Goal: Information Seeking & Learning: Learn about a topic

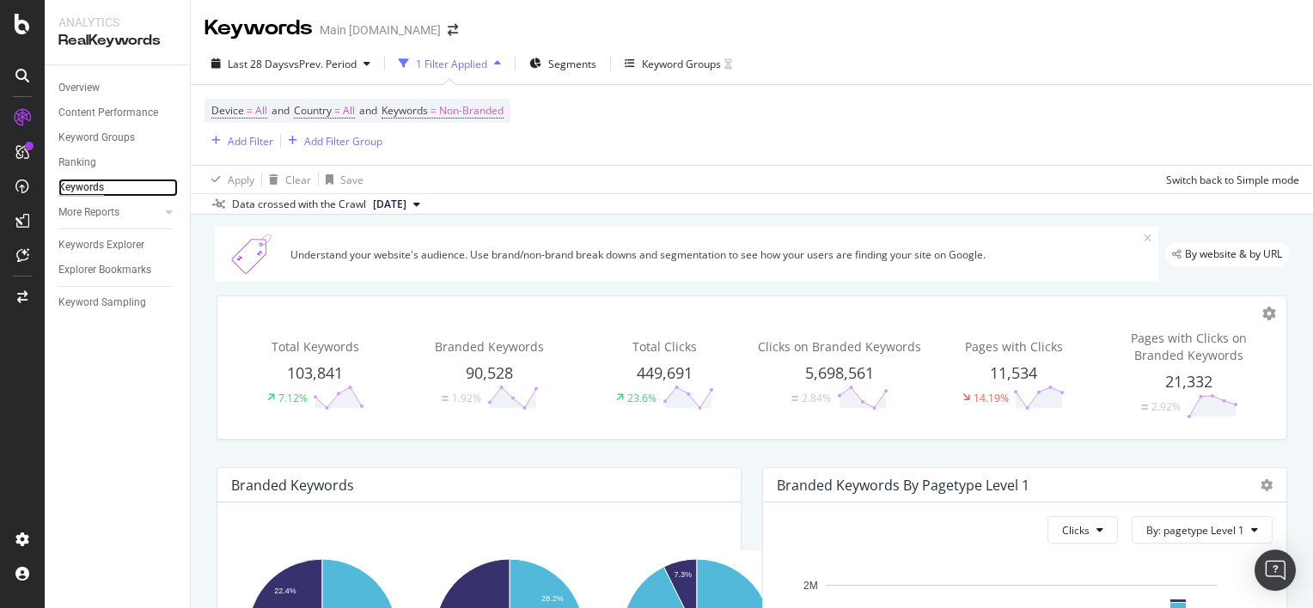
click at [88, 183] on div "Keywords" at bounding box center [81, 188] width 46 height 18
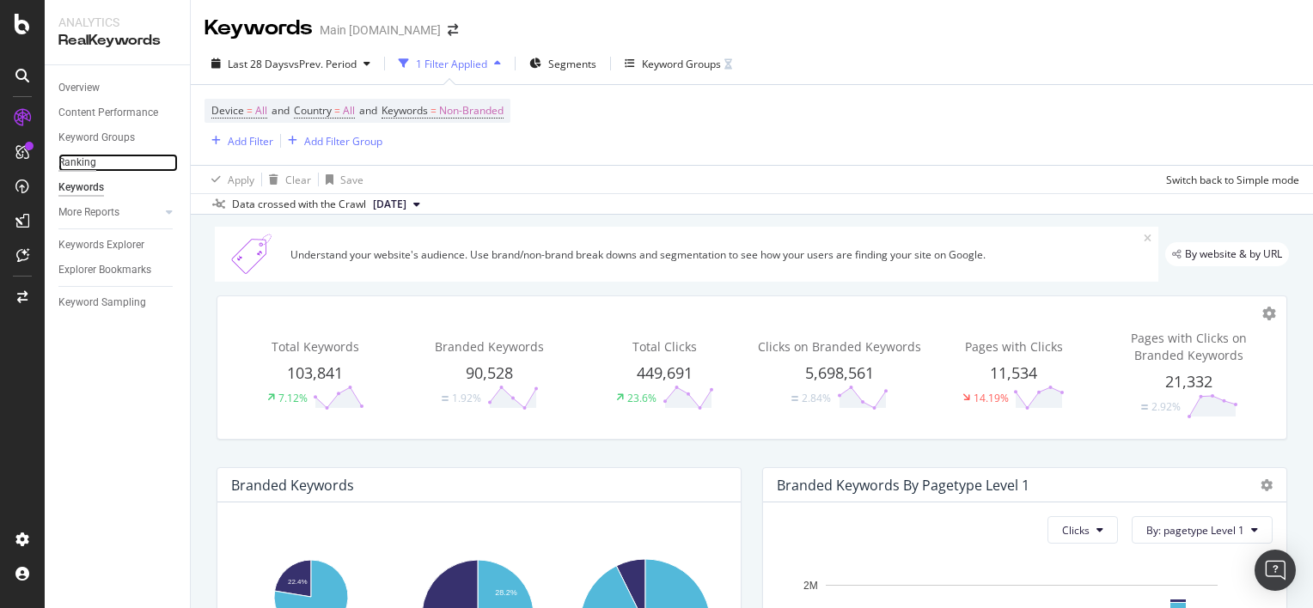
click at [73, 165] on div "Ranking" at bounding box center [77, 163] width 38 height 18
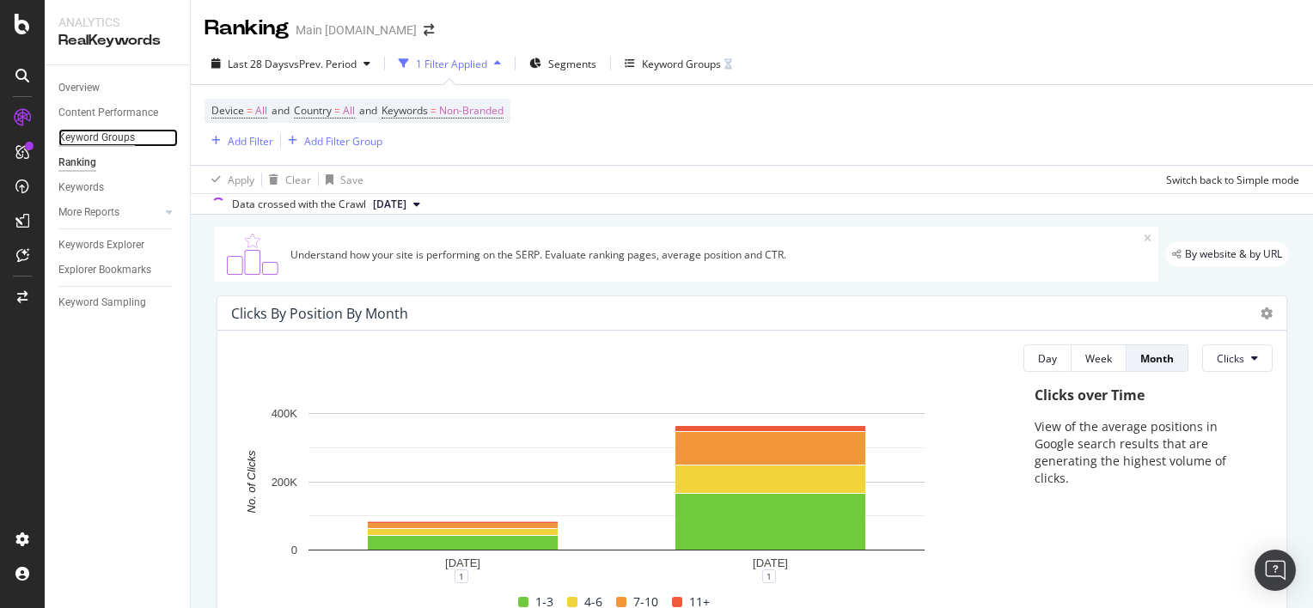
click at [110, 134] on div "Keyword Groups" at bounding box center [96, 138] width 76 height 18
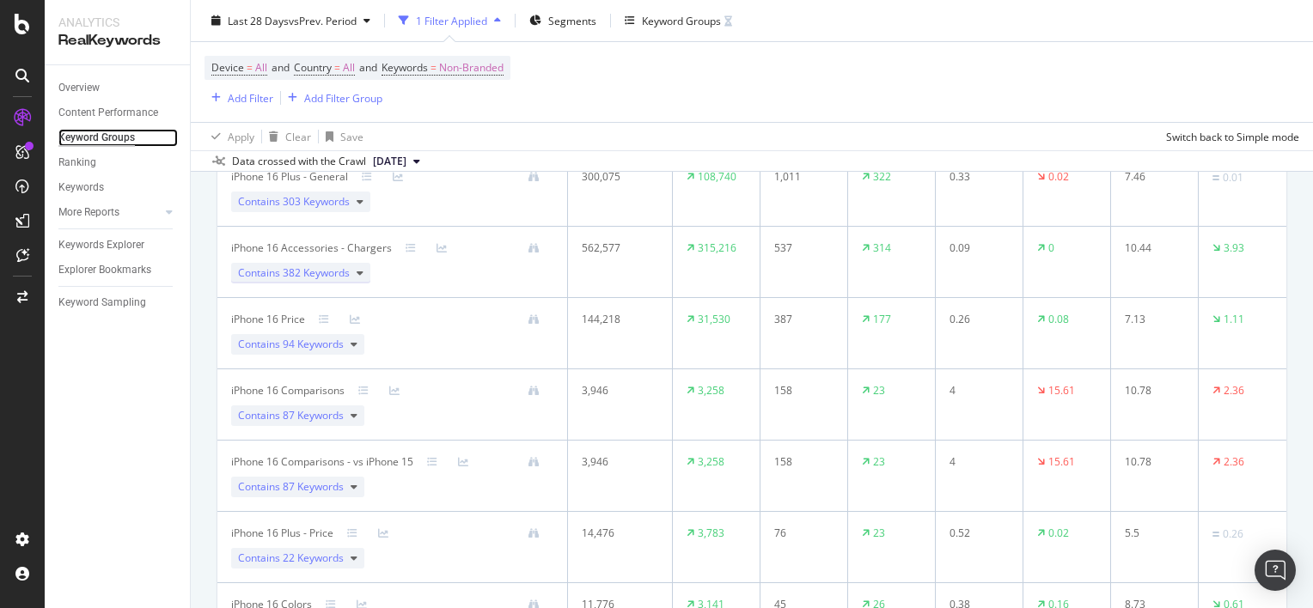
scroll to position [244, 0]
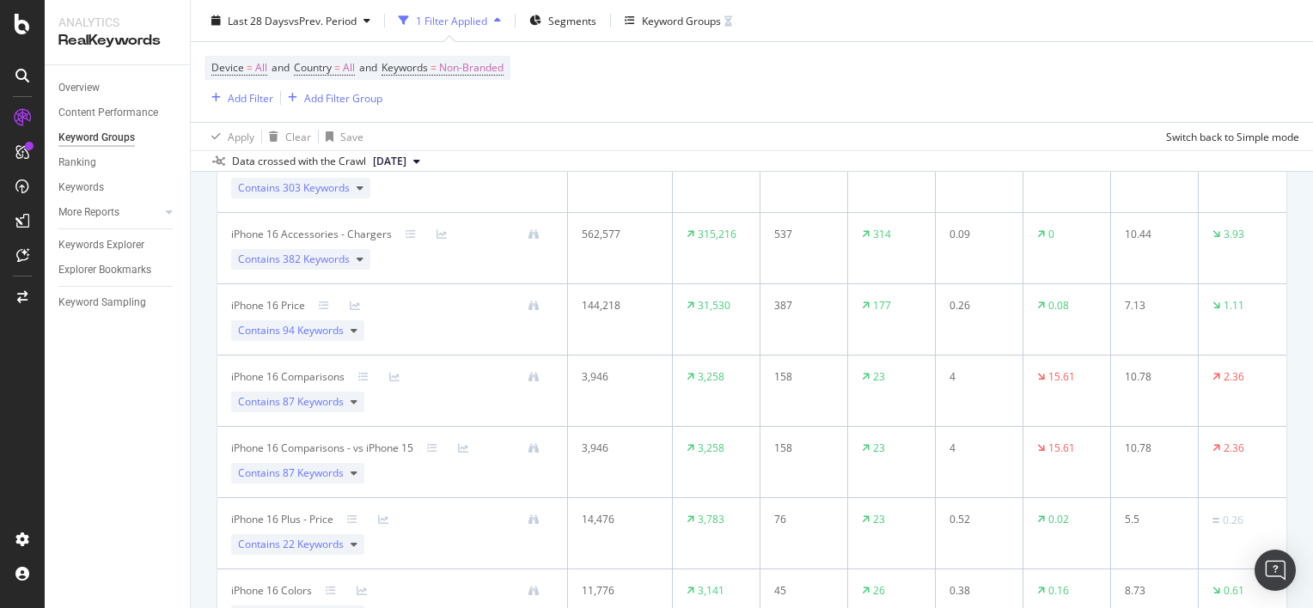
click at [285, 521] on div "iPhone 16 Plus - Price" at bounding box center [282, 519] width 102 height 15
click at [591, 519] on div "14,476" at bounding box center [616, 519] width 69 height 15
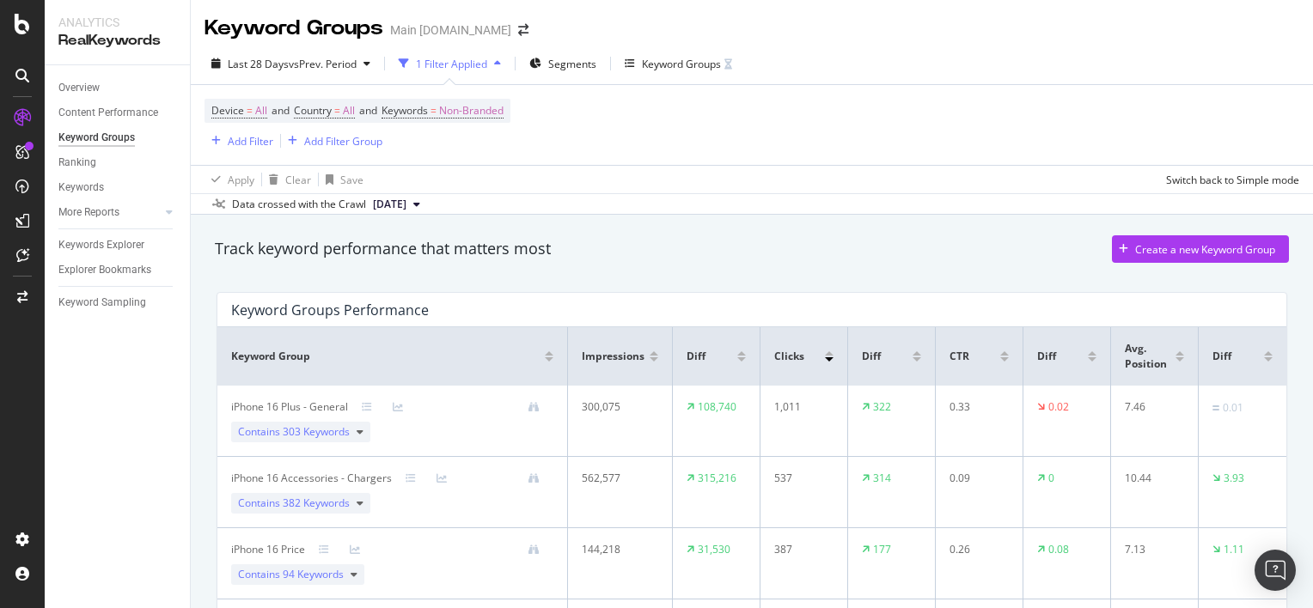
scroll to position [93, 0]
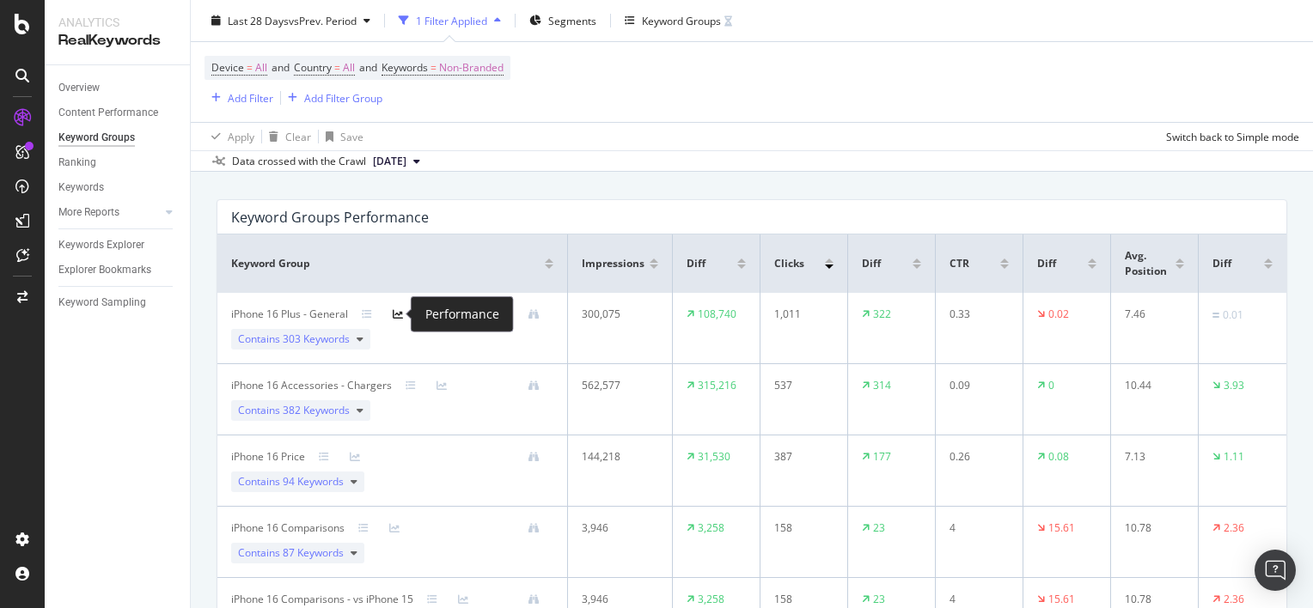
click at [395, 312] on icon at bounding box center [398, 314] width 10 height 10
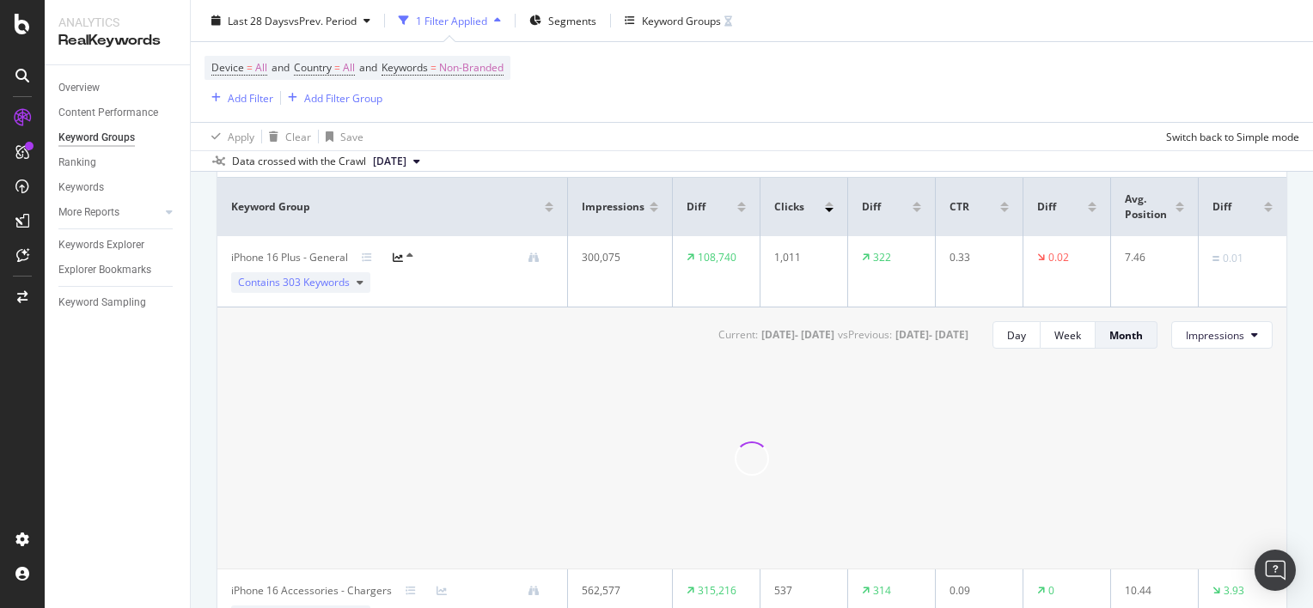
scroll to position [148, 0]
click at [396, 254] on icon at bounding box center [398, 259] width 10 height 10
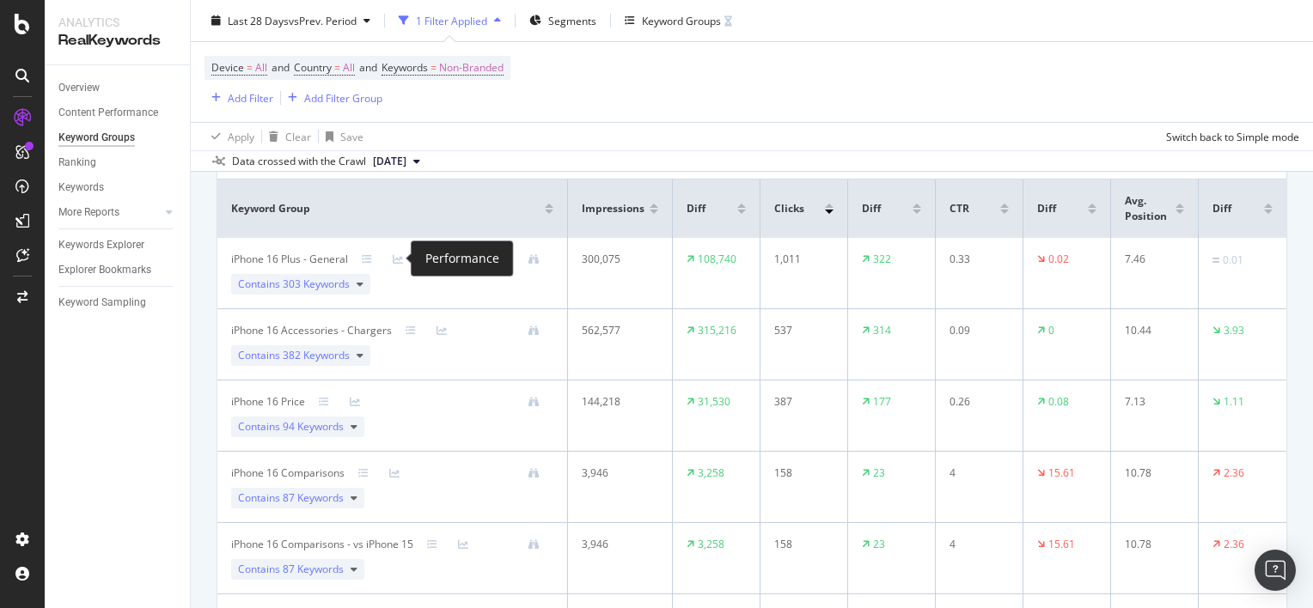
scroll to position [178, 0]
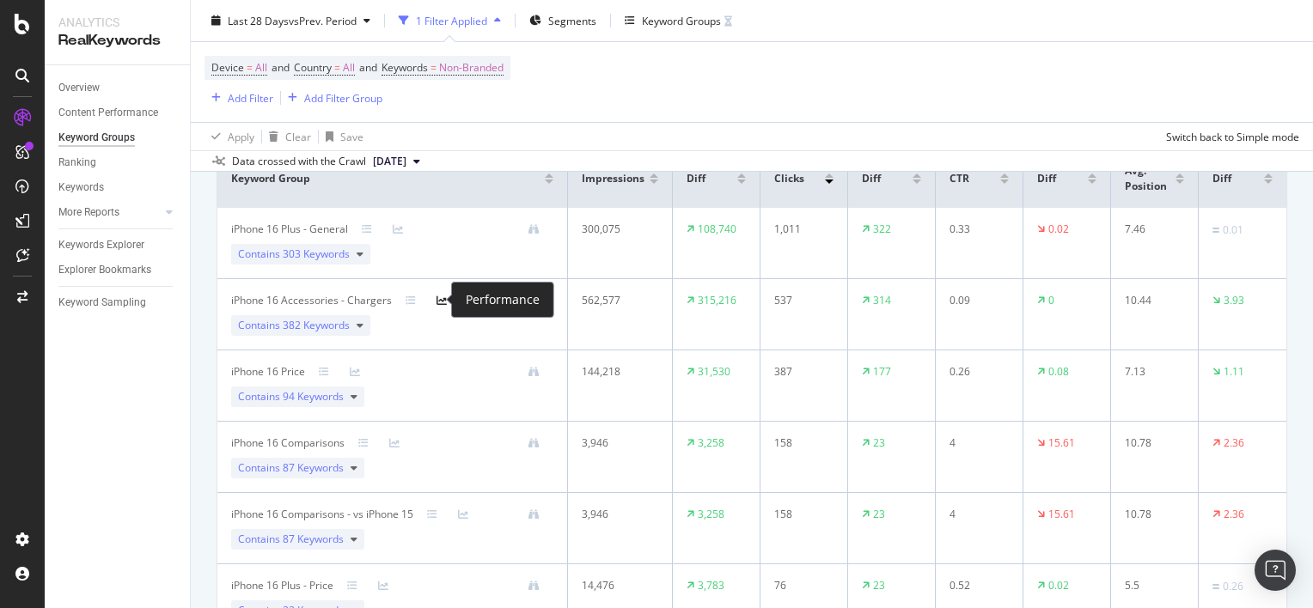
click at [437, 300] on icon at bounding box center [441, 301] width 10 height 10
click at [441, 300] on icon at bounding box center [441, 301] width 10 height 10
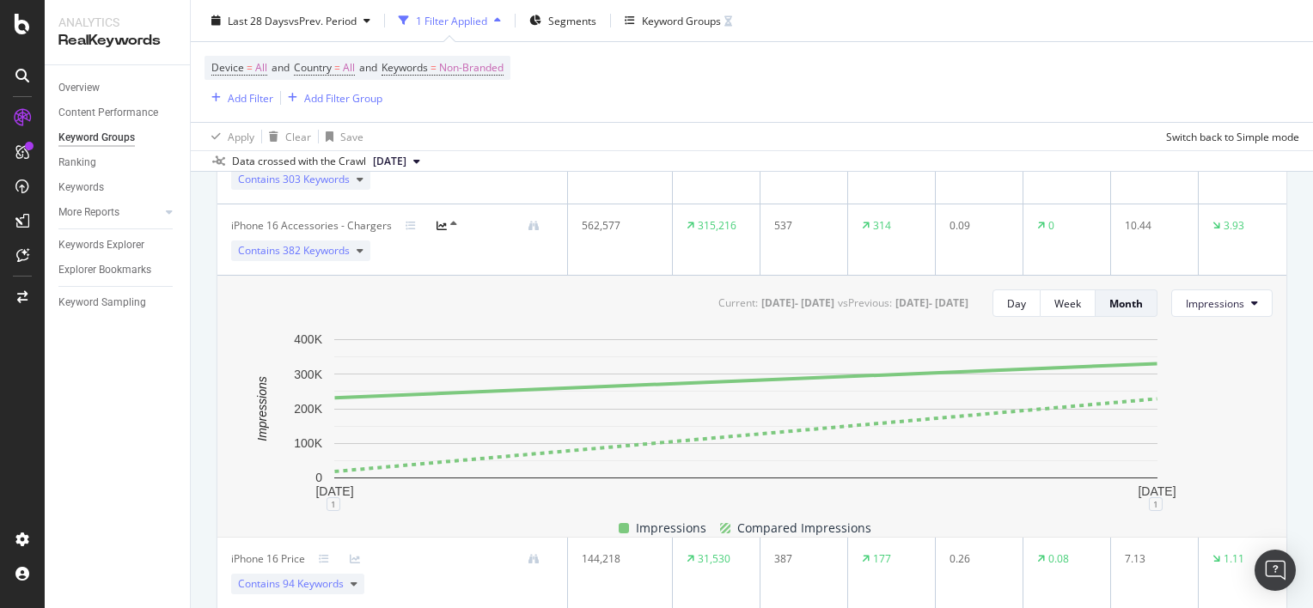
scroll to position [239, 0]
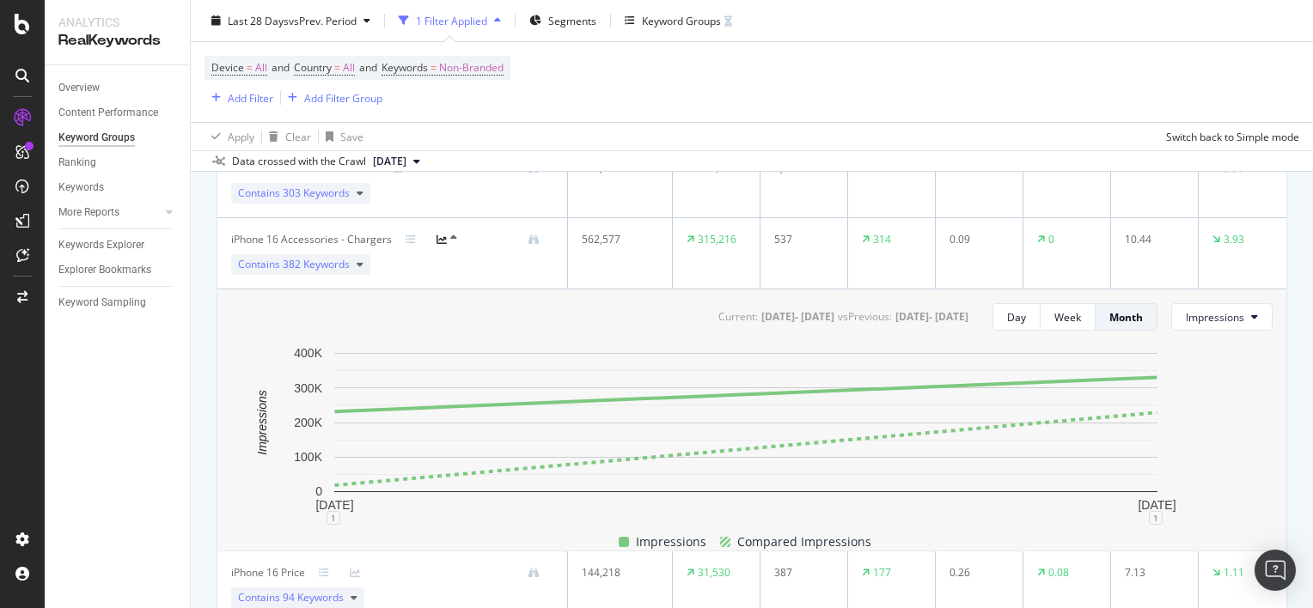
click at [430, 237] on div at bounding box center [421, 240] width 31 height 14
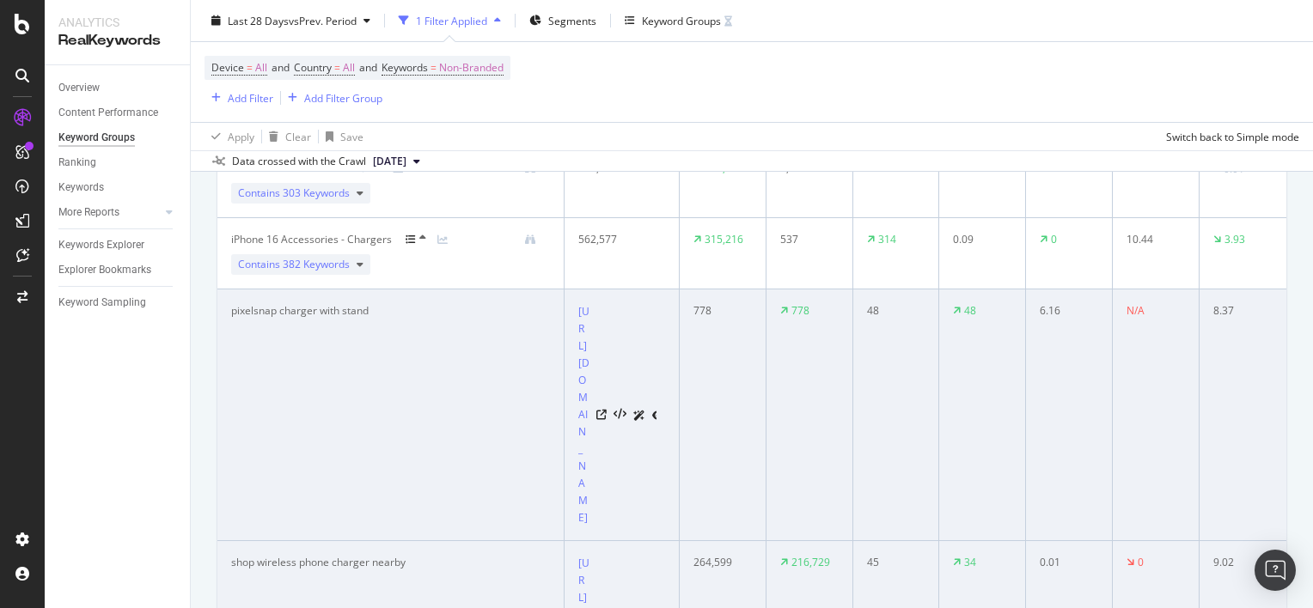
scroll to position [206, 0]
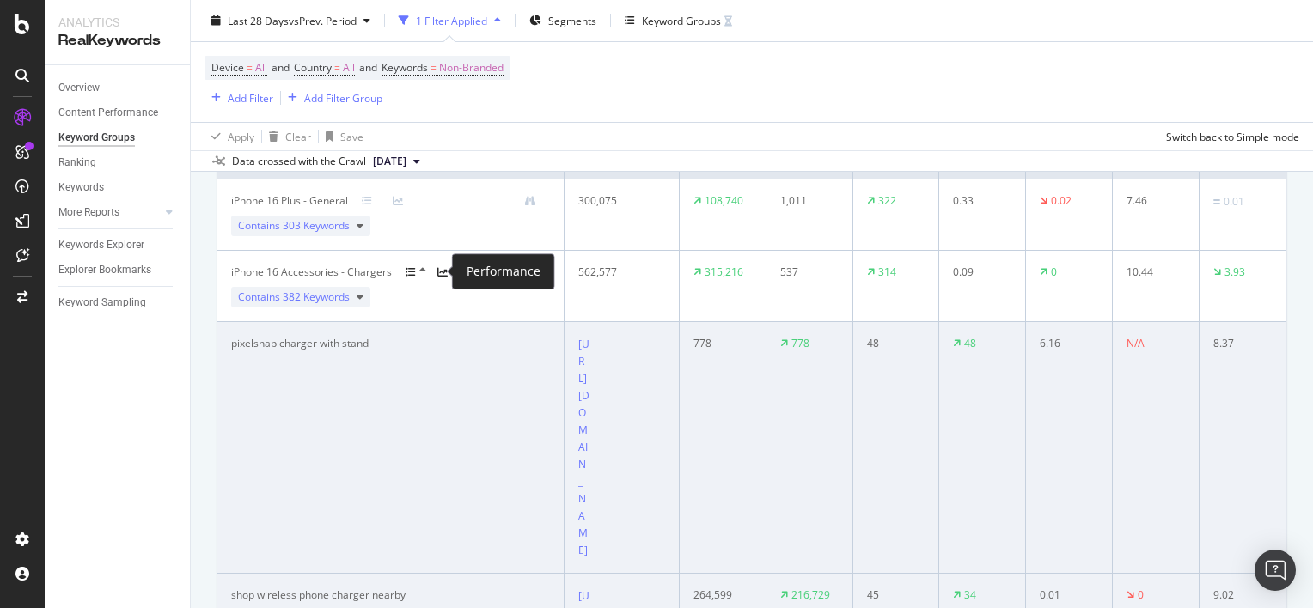
click at [437, 267] on icon at bounding box center [442, 272] width 10 height 10
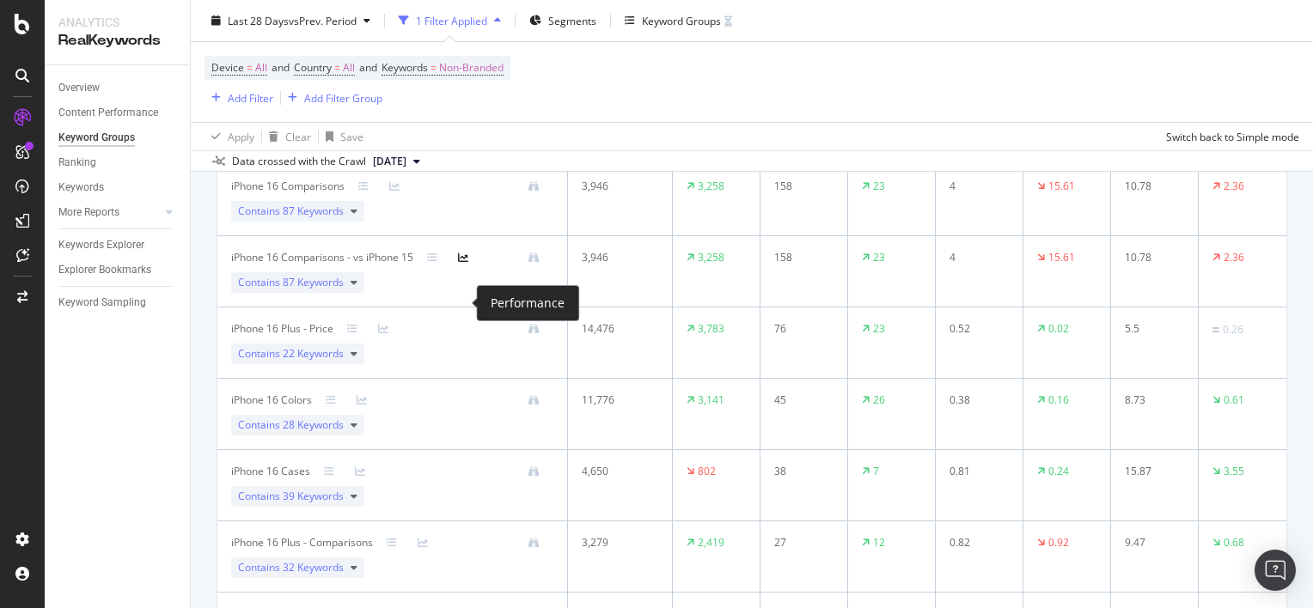
scroll to position [700, 0]
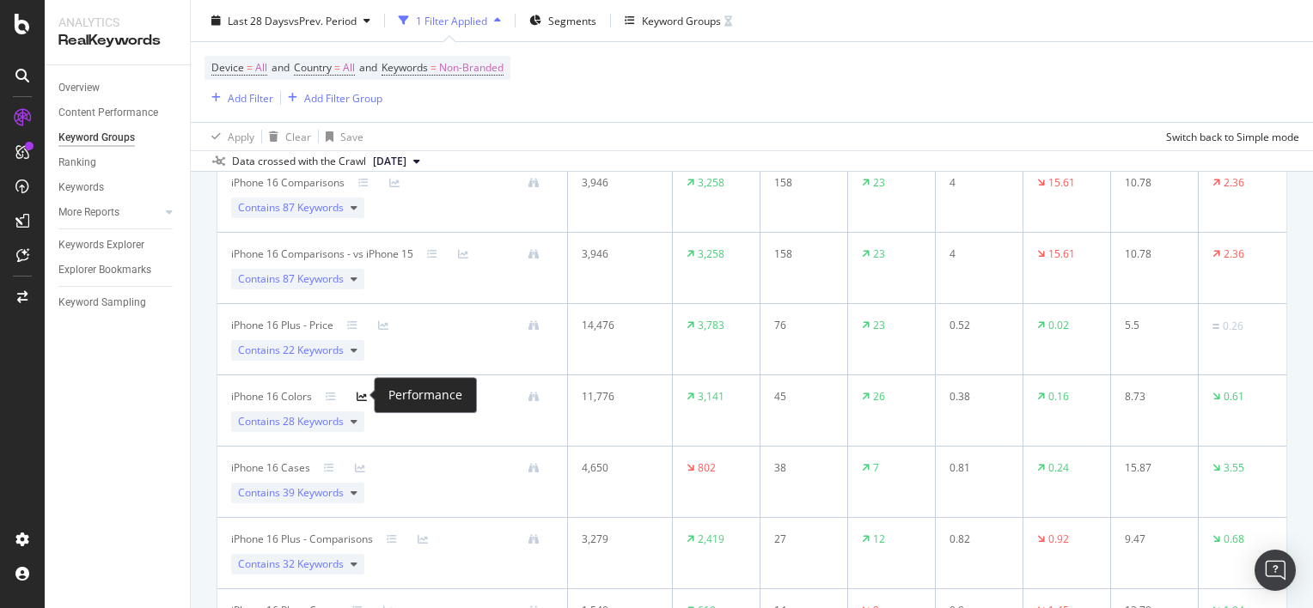
click at [364, 396] on icon at bounding box center [362, 397] width 10 height 10
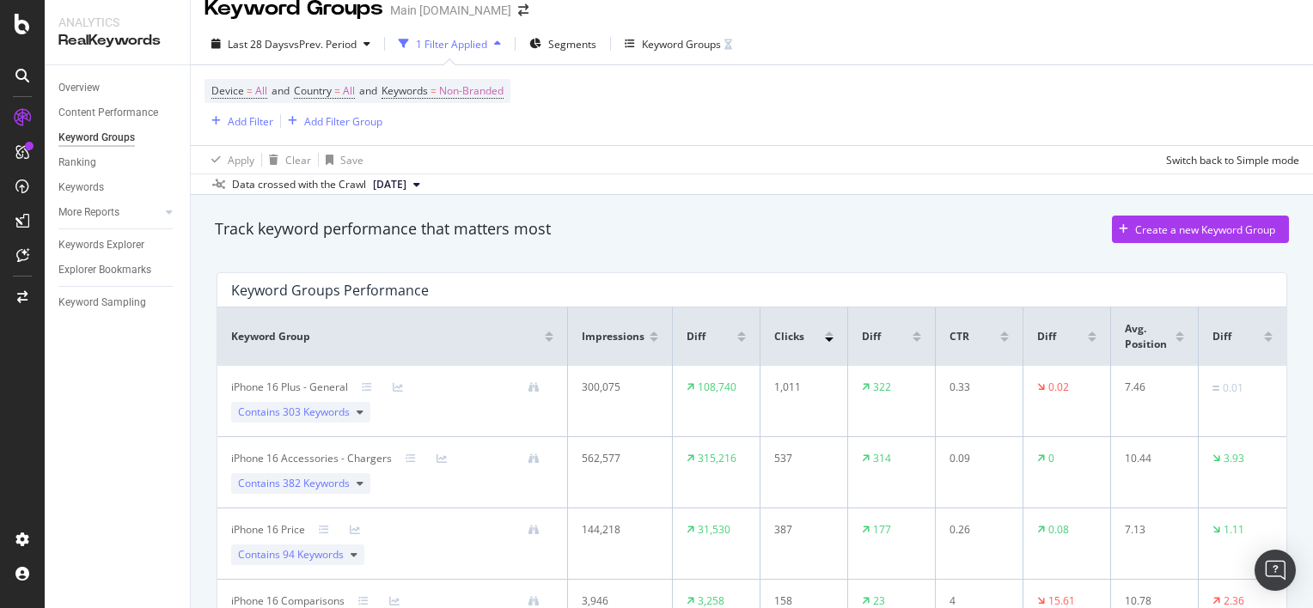
scroll to position [0, 0]
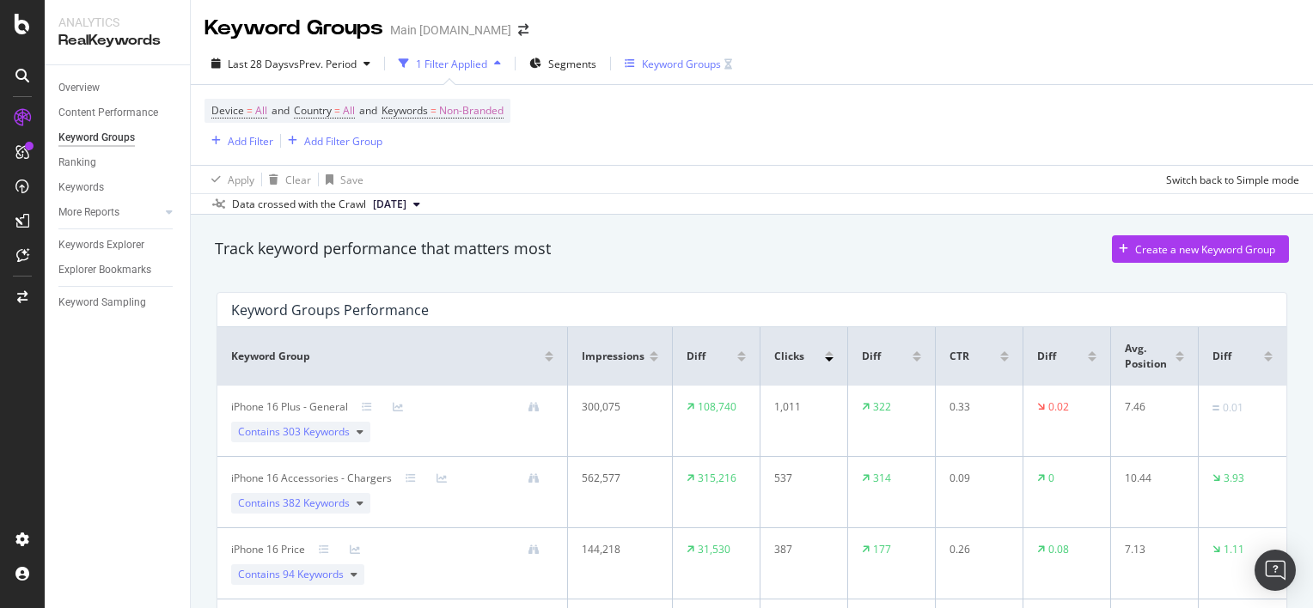
click at [653, 68] on div "Keyword Groups" at bounding box center [681, 64] width 79 height 15
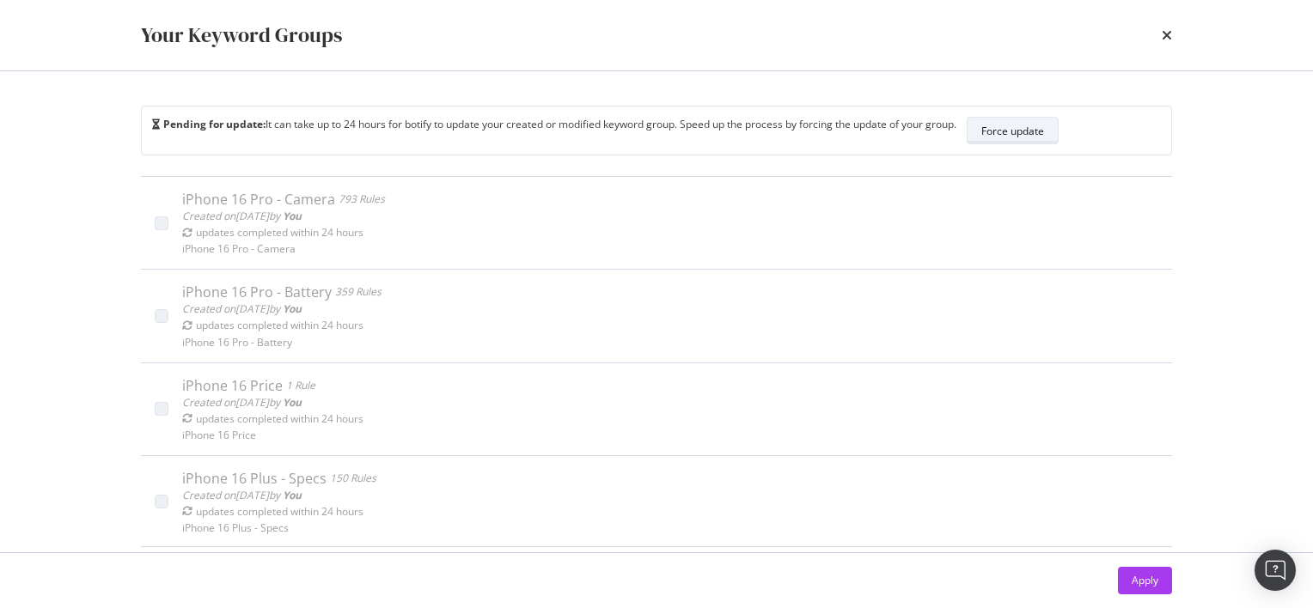
click at [1016, 125] on div "Force update" at bounding box center [1012, 131] width 63 height 15
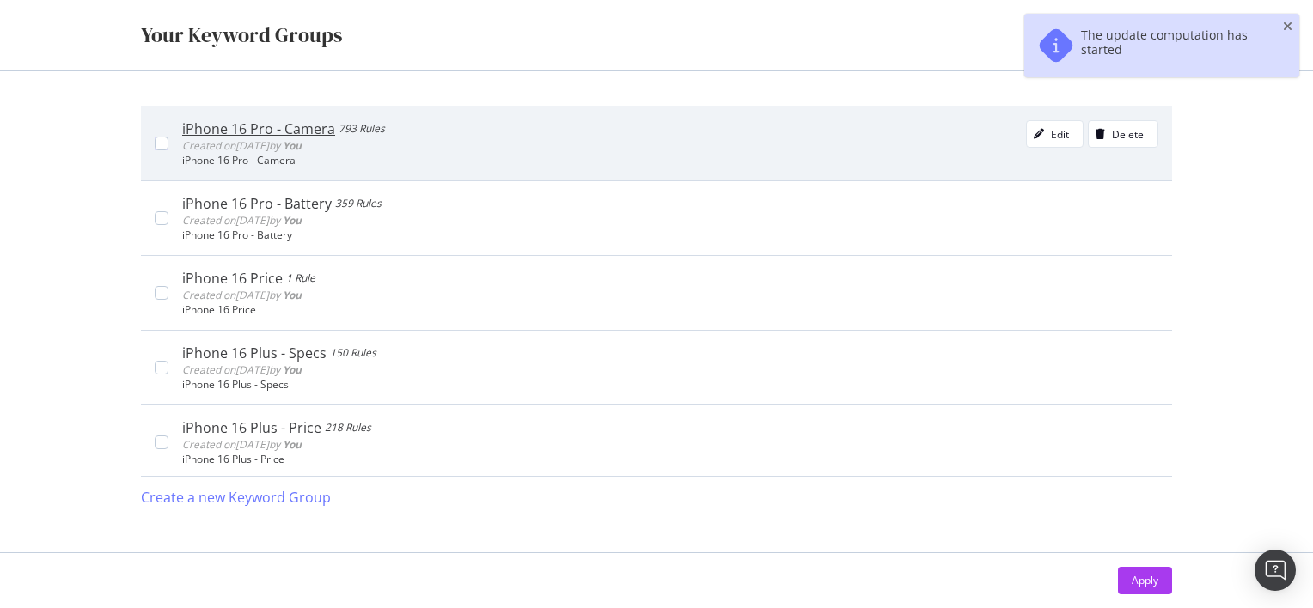
click at [151, 144] on div "iPhone 16 Pro - Camera 793 Rules Created on [DATE] by You Edit Delete iPhone 16…" at bounding box center [656, 143] width 1031 height 75
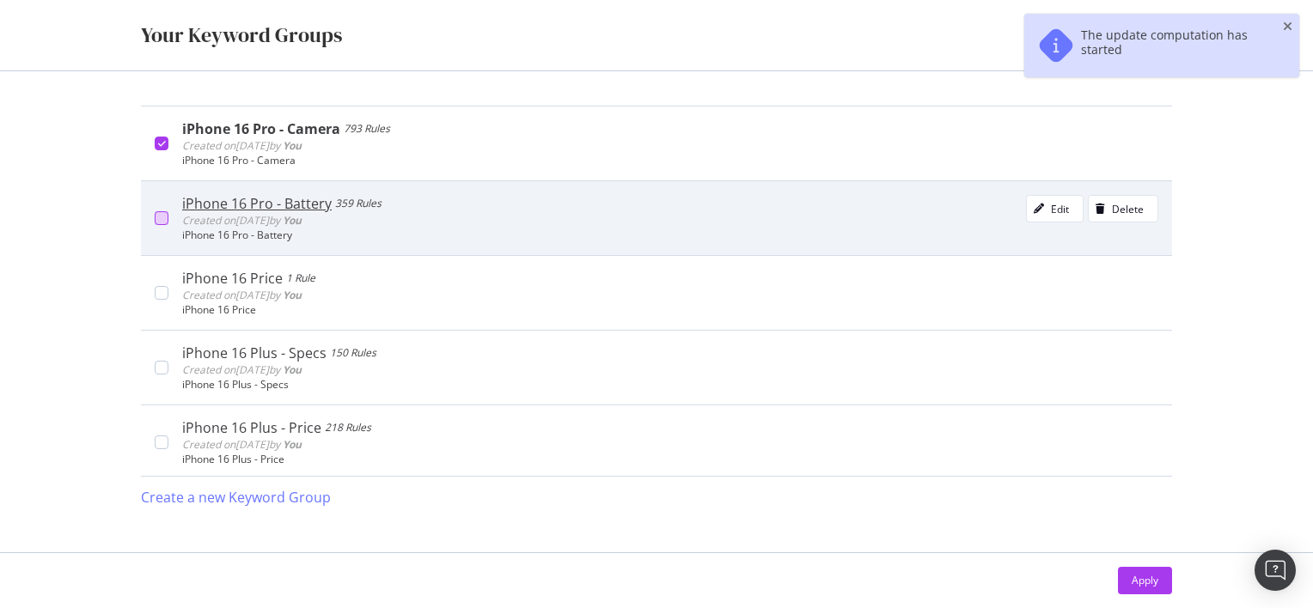
click at [159, 211] on div "modal" at bounding box center [162, 218] width 14 height 14
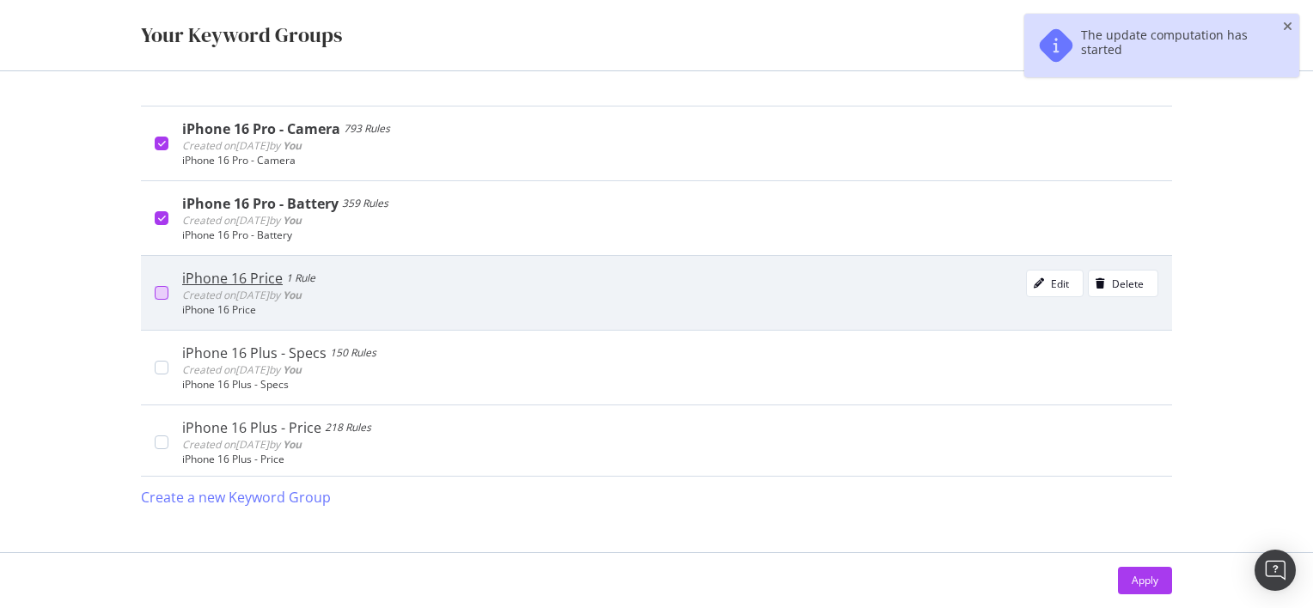
click at [157, 292] on div "modal" at bounding box center [162, 293] width 14 height 14
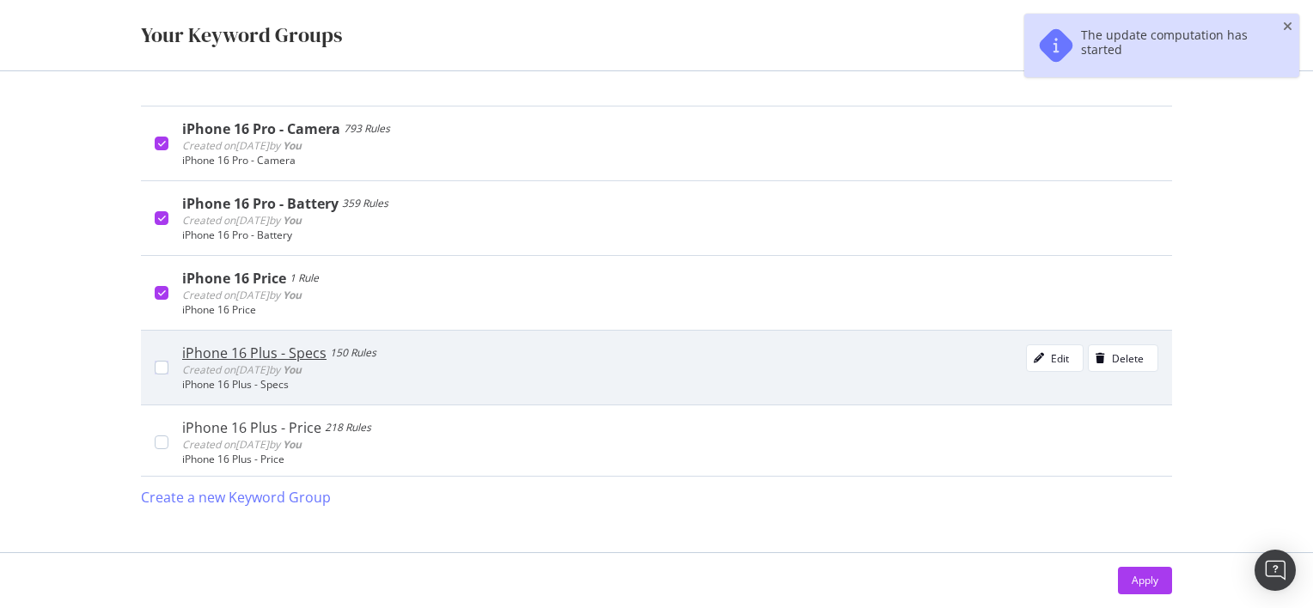
click at [157, 356] on div "iPhone 16 Plus - Specs 150 Rules Created on [DATE] by You Edit Delete iPhone 16…" at bounding box center [656, 367] width 1031 height 75
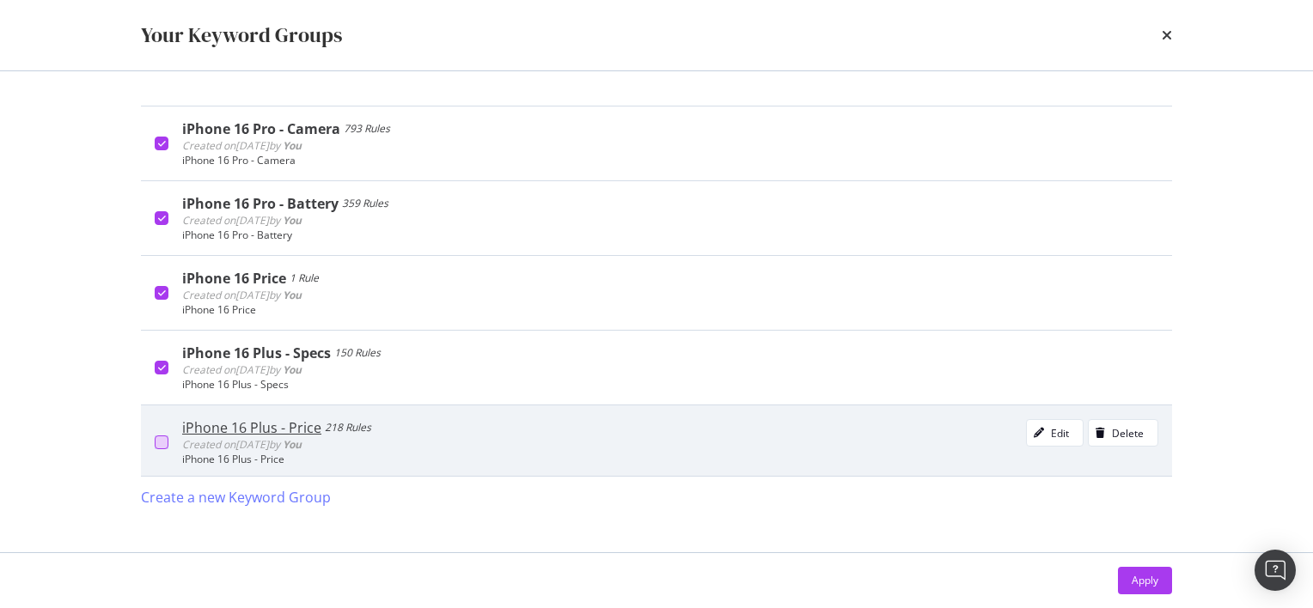
click at [158, 436] on div "modal" at bounding box center [162, 443] width 14 height 14
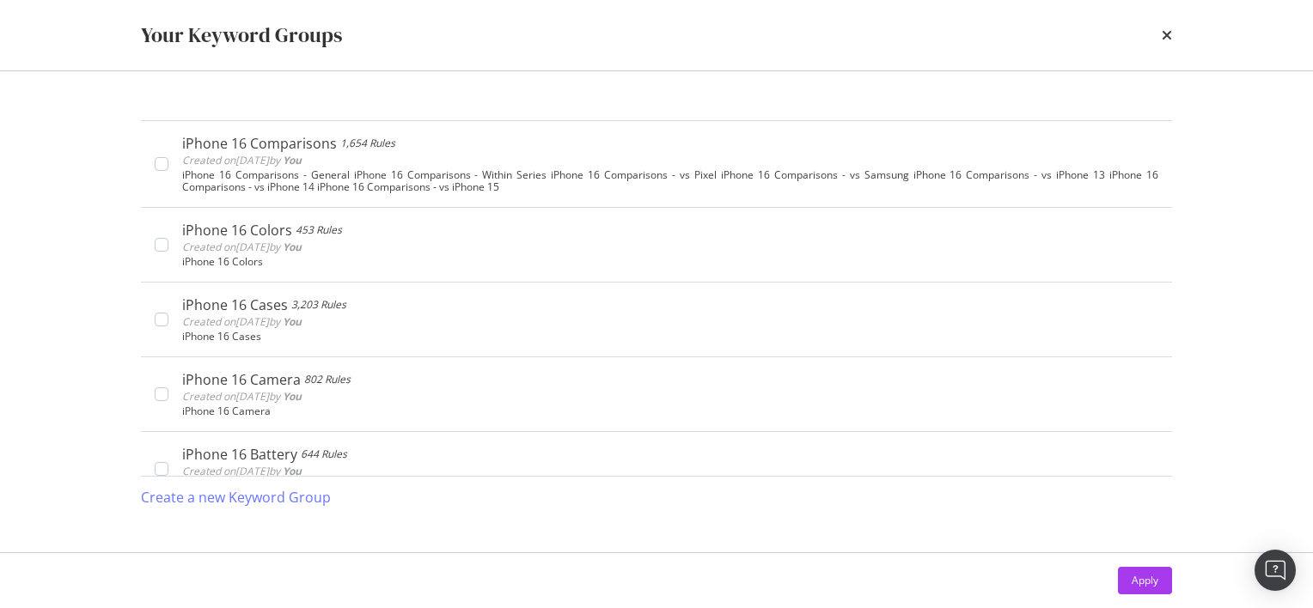
scroll to position [984, 0]
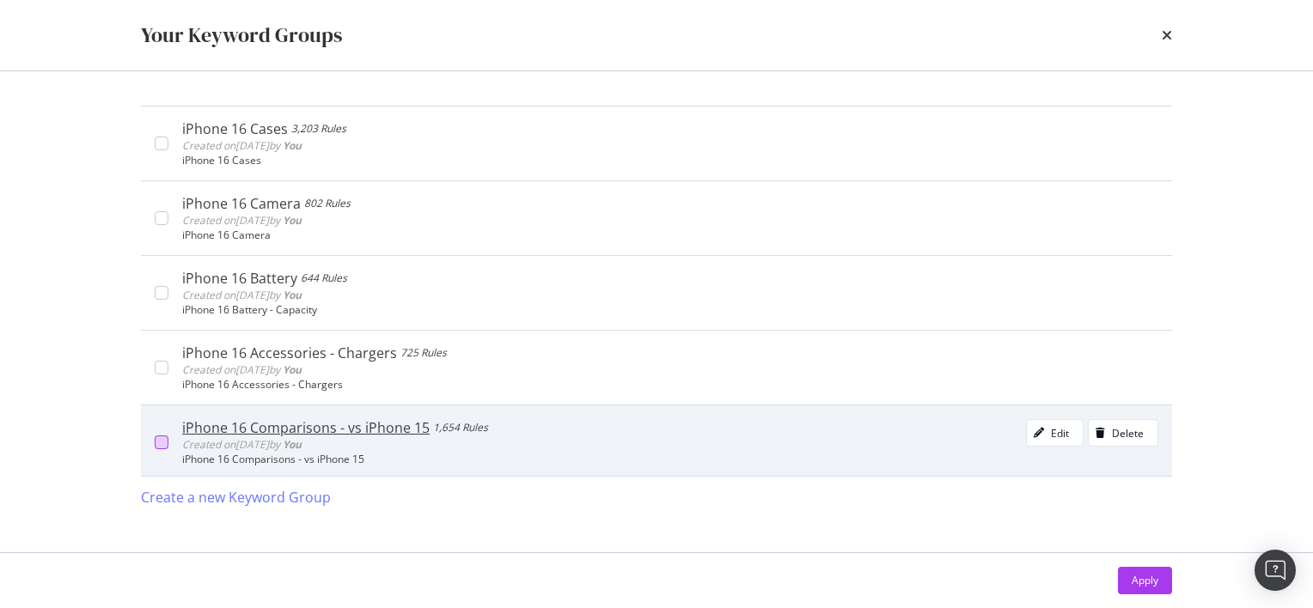
click at [160, 439] on div "modal" at bounding box center [162, 443] width 14 height 14
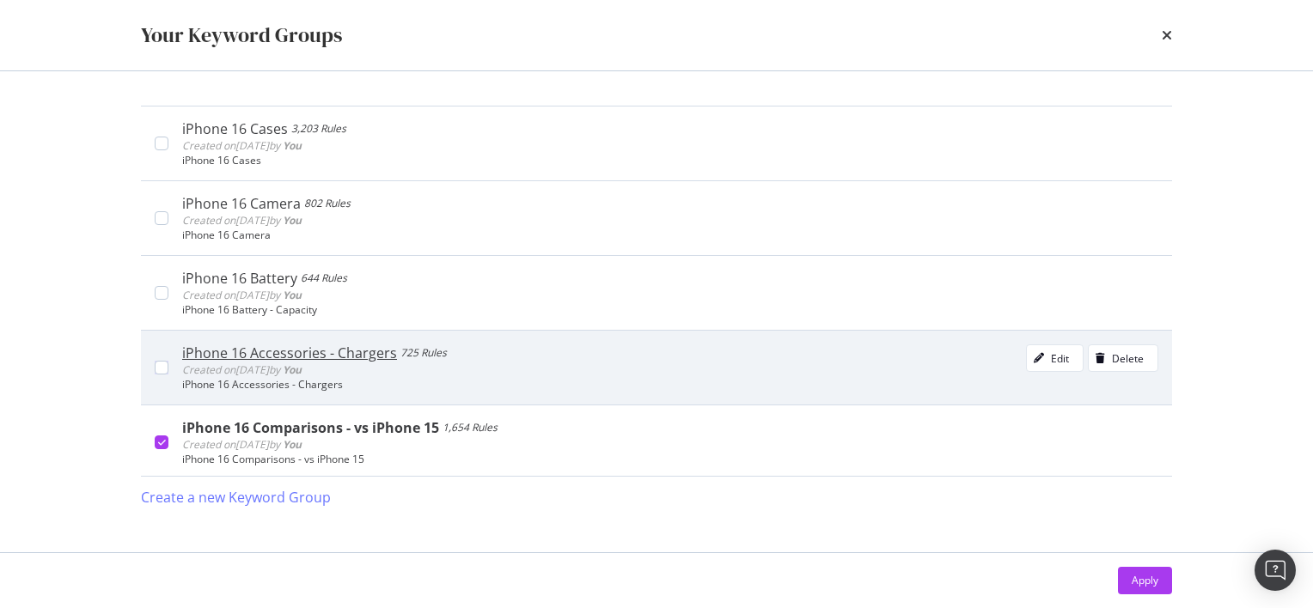
click at [162, 375] on div "iPhone 16 Accessories - Chargers 725 Rules Created on [DATE] by You Edit Delete…" at bounding box center [656, 367] width 1031 height 75
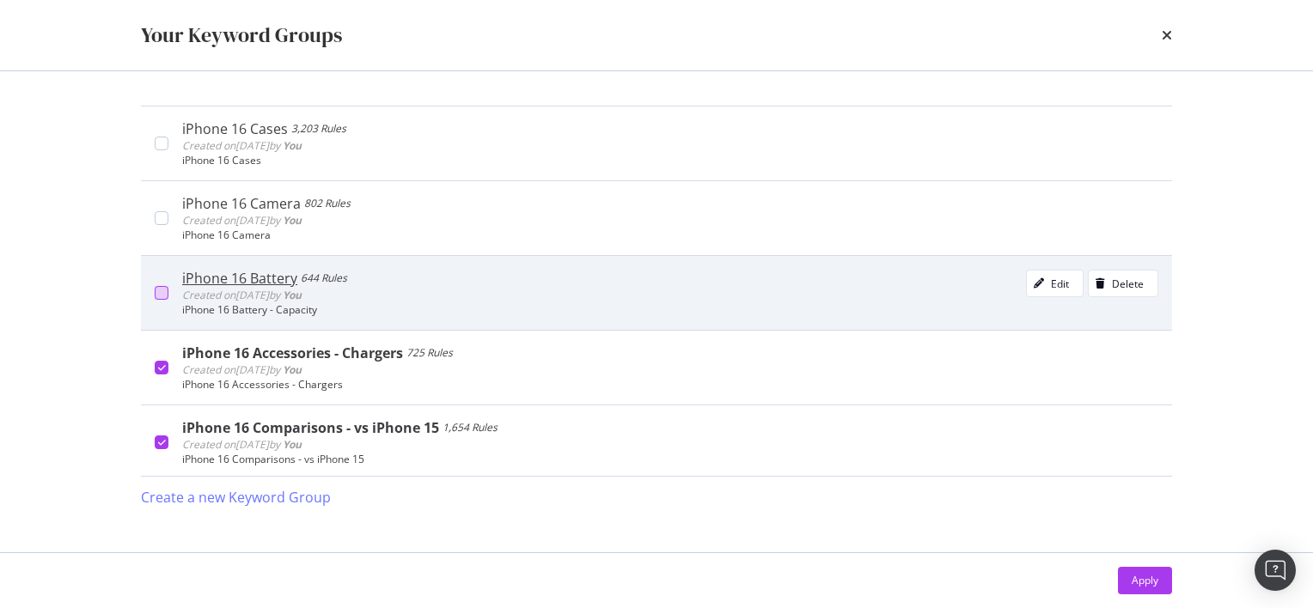
click at [168, 290] on div "modal" at bounding box center [162, 293] width 14 height 14
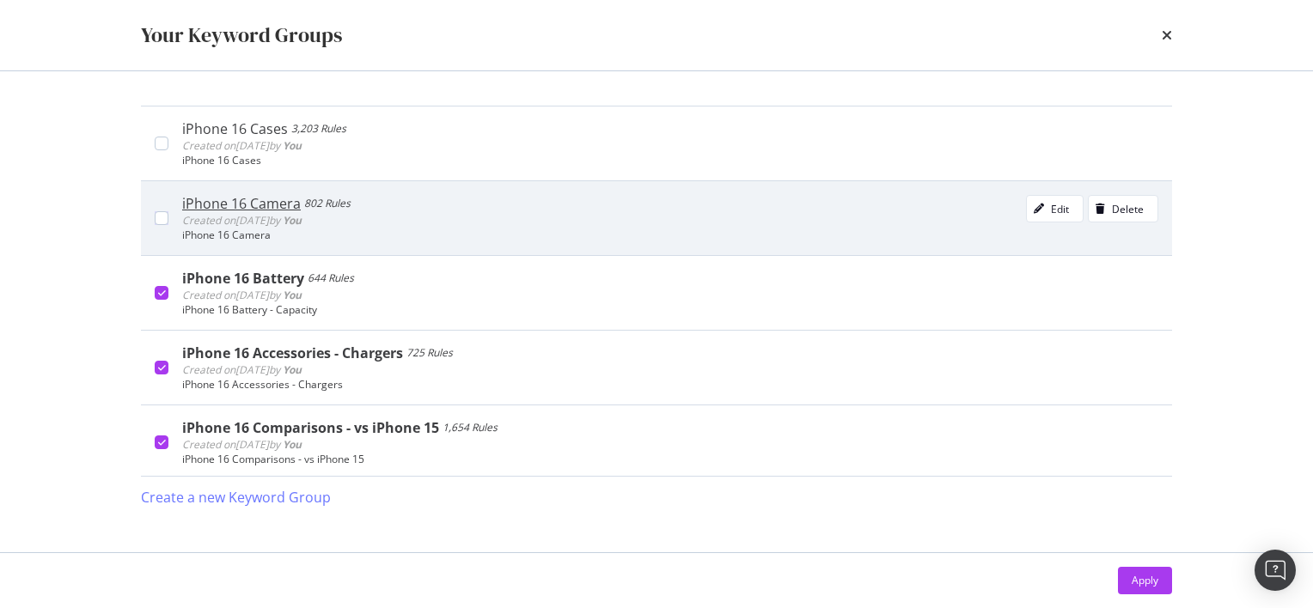
click at [166, 223] on div "iPhone 16 Camera 802 Rules Created on [DATE] by You Edit Delete iPhone 16 Camera" at bounding box center [656, 217] width 1031 height 75
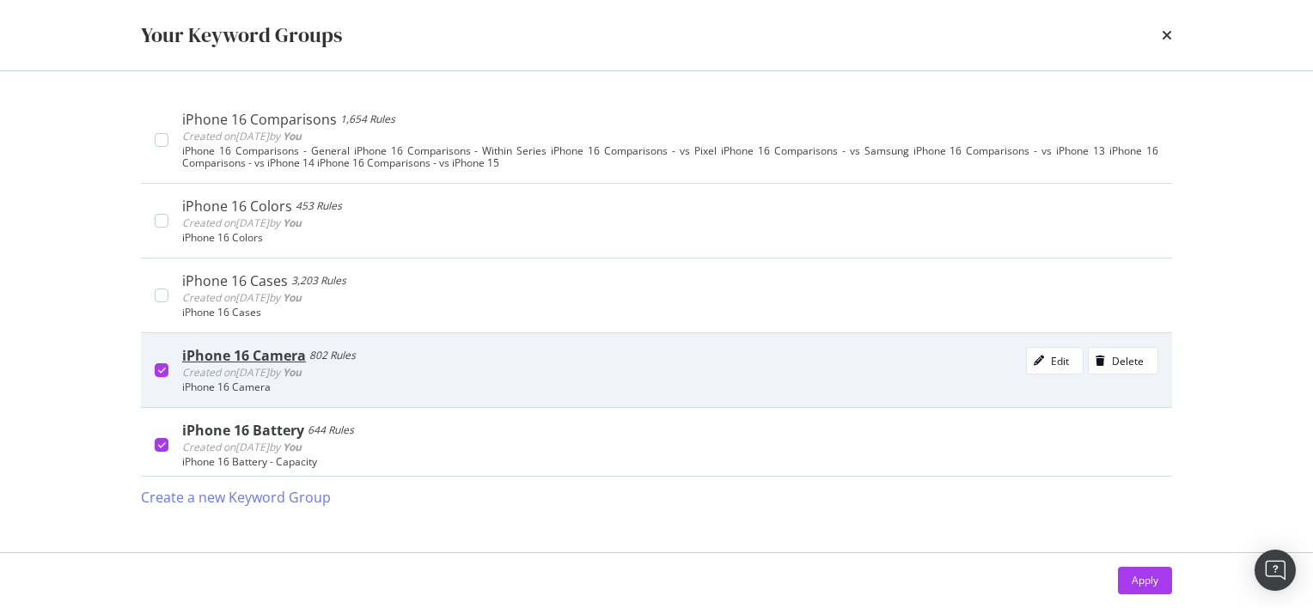
scroll to position [818, 0]
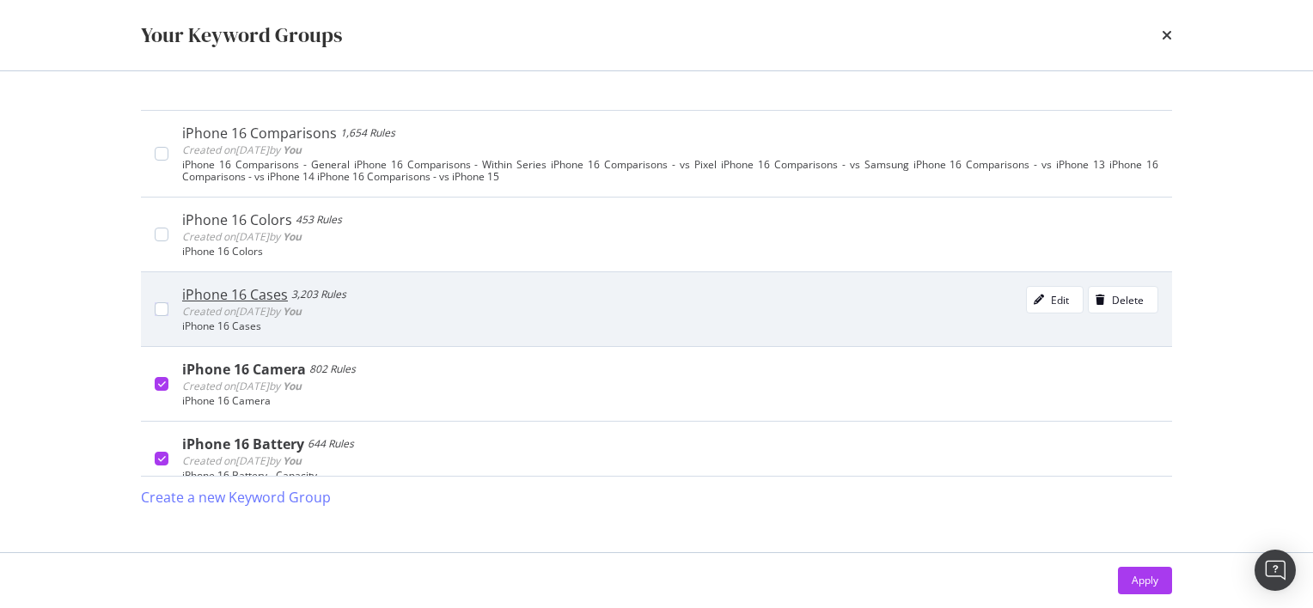
click at [164, 295] on div "iPhone 16 Cases 3,203 Rules Created on [DATE] by You Edit Delete iPhone 16 Cases" at bounding box center [656, 308] width 1031 height 75
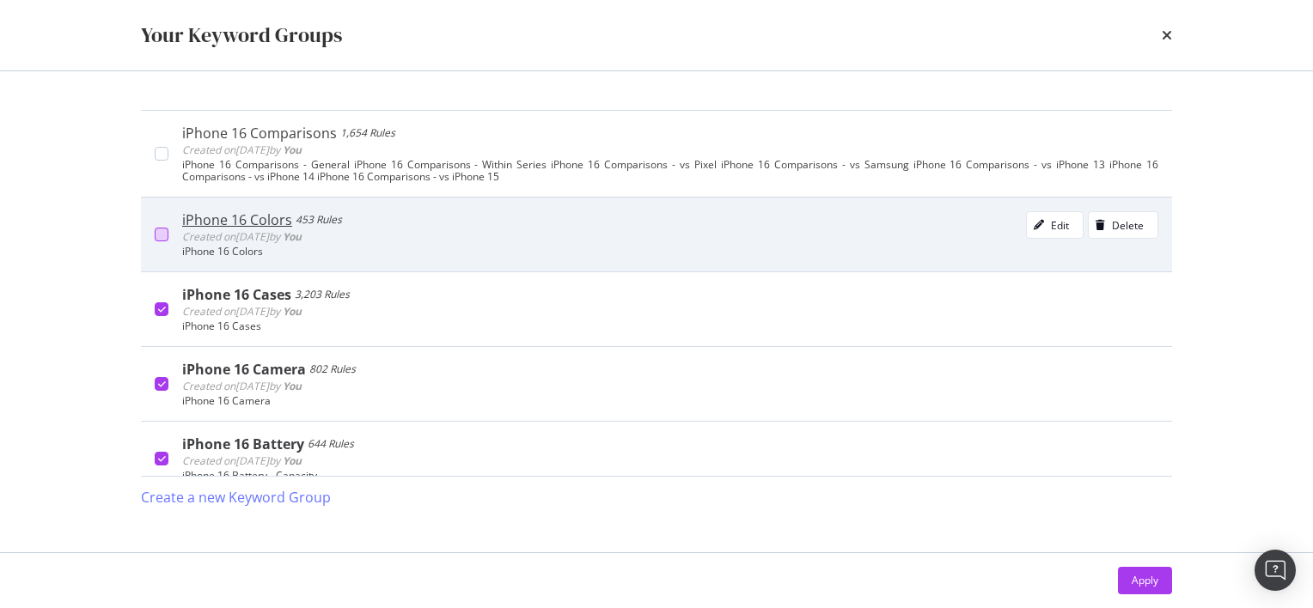
click at [159, 230] on div "modal" at bounding box center [162, 235] width 14 height 14
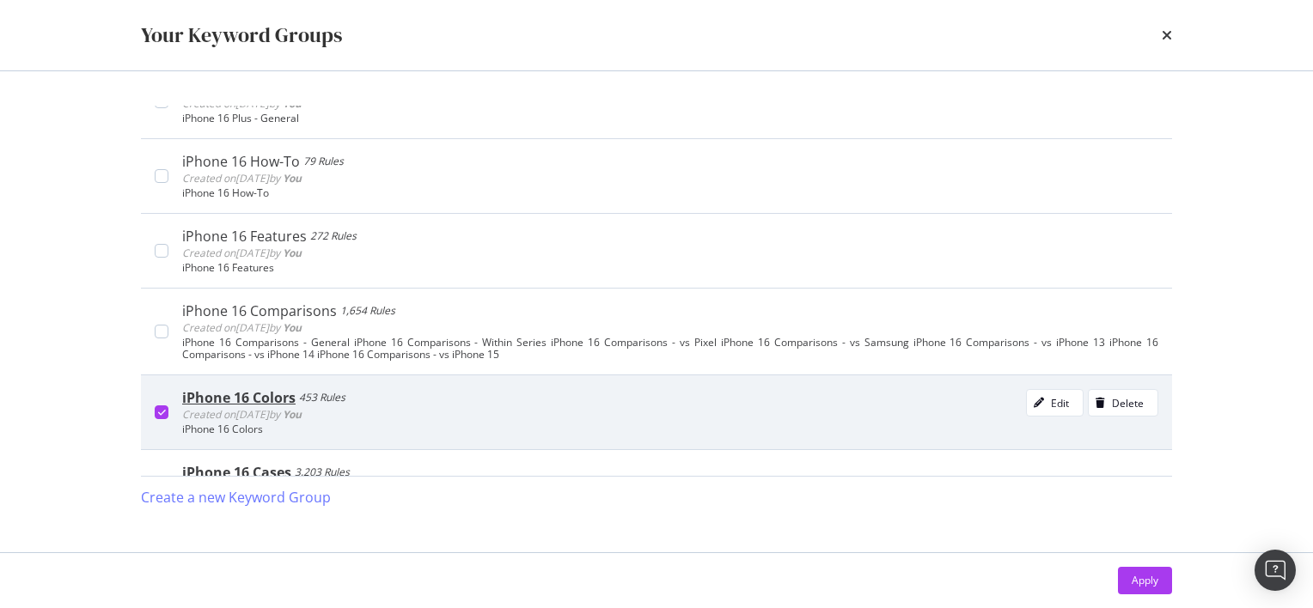
scroll to position [620, 0]
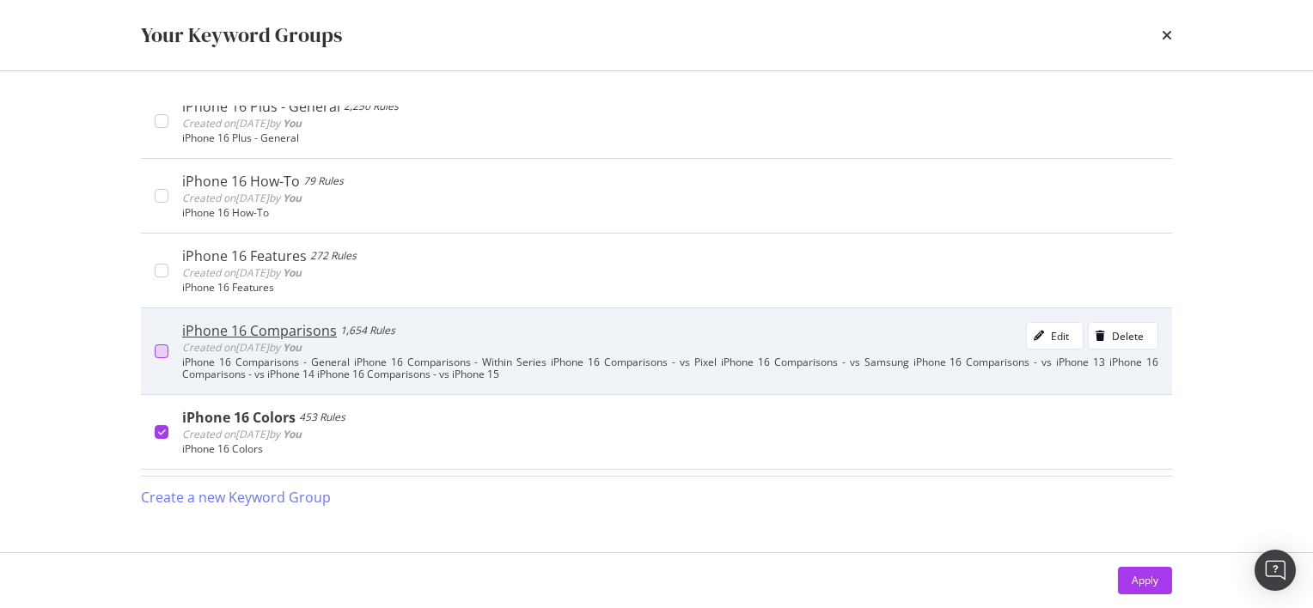
click at [160, 345] on div "modal" at bounding box center [162, 352] width 14 height 14
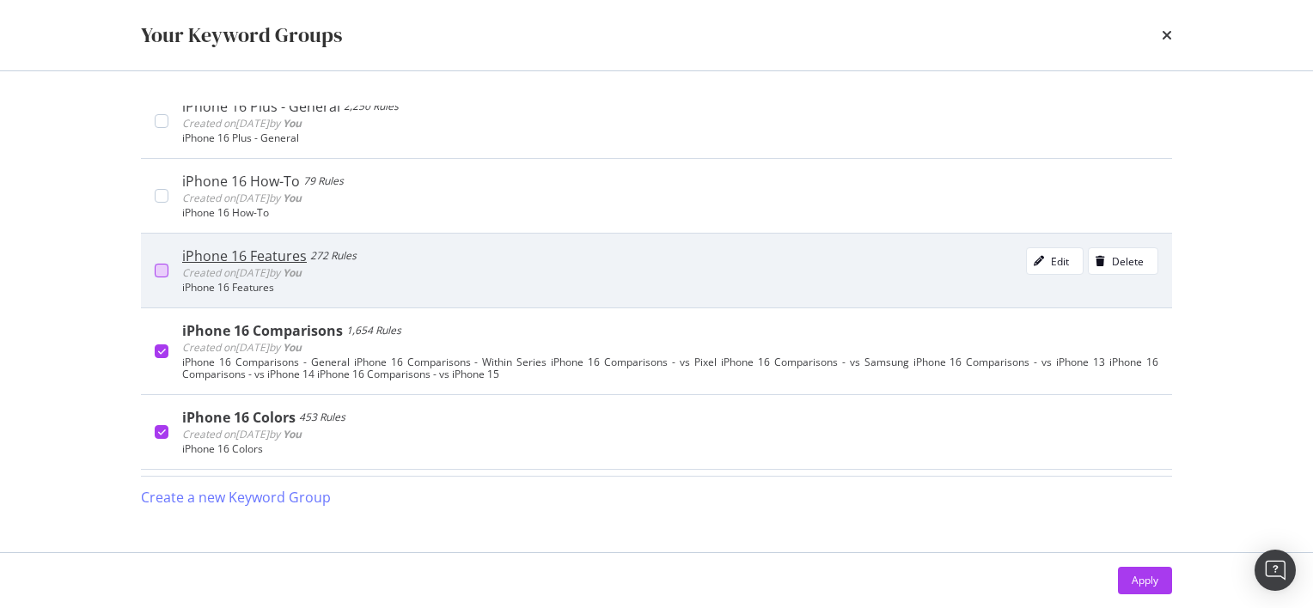
click at [165, 267] on div "modal" at bounding box center [162, 271] width 14 height 14
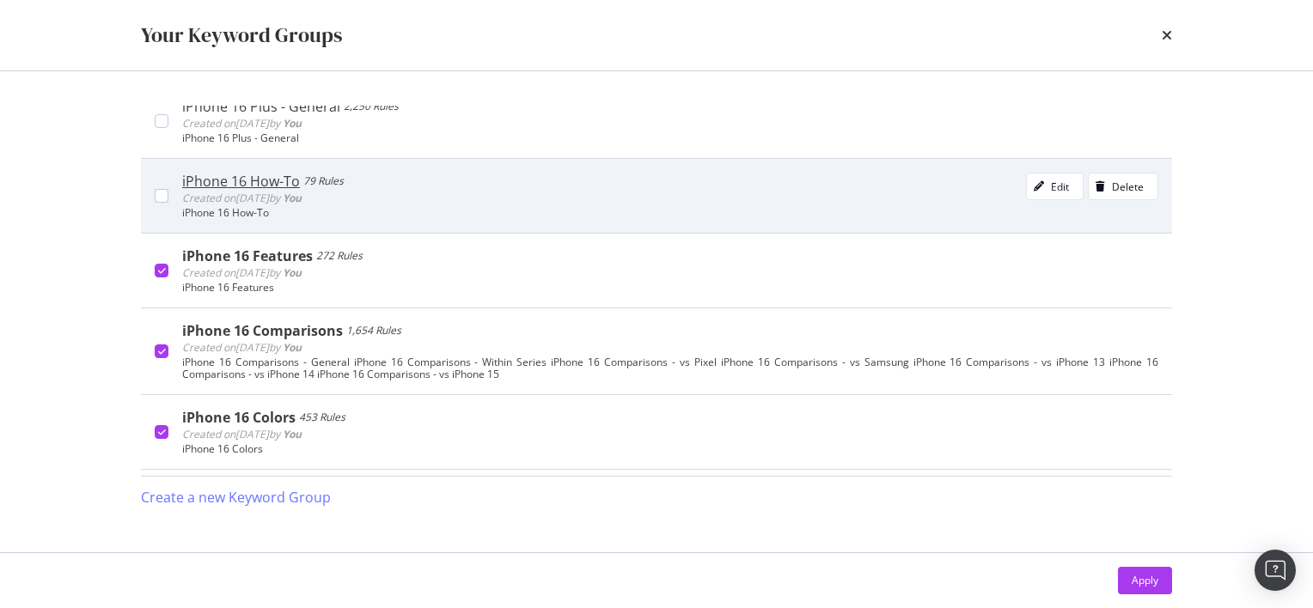
click at [162, 203] on div "iPhone 16 How-To 79 Rules Created on [DATE] by You Edit Delete iPhone 16 How-To" at bounding box center [656, 195] width 1031 height 75
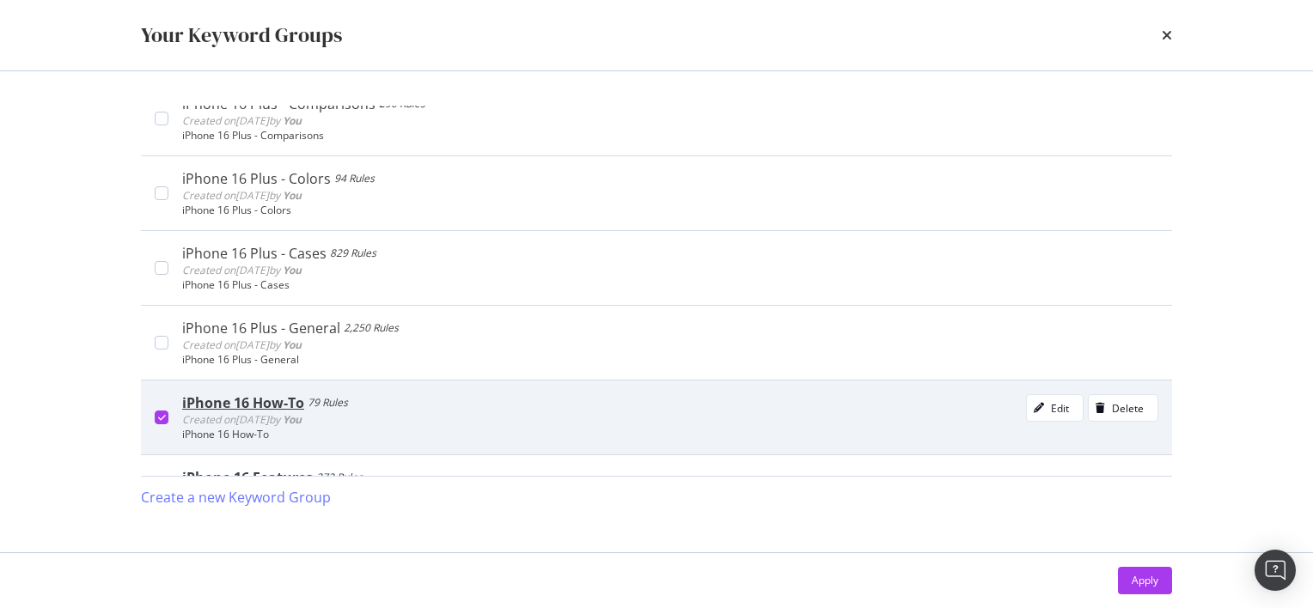
scroll to position [399, 0]
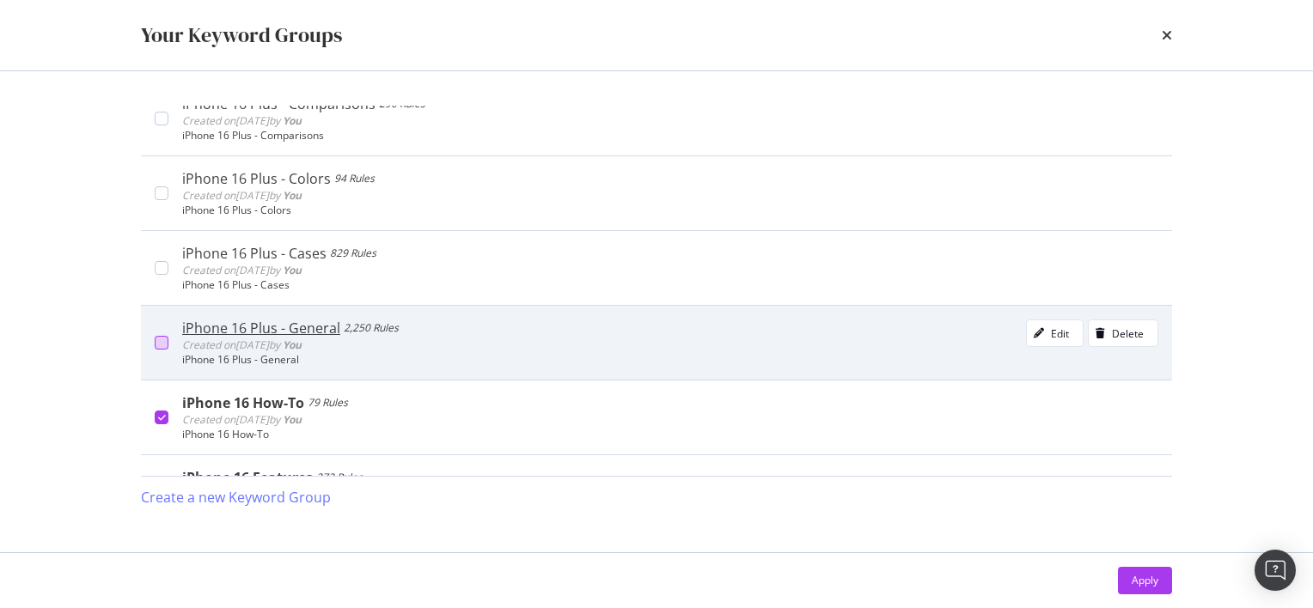
click at [162, 337] on div "modal" at bounding box center [162, 343] width 14 height 14
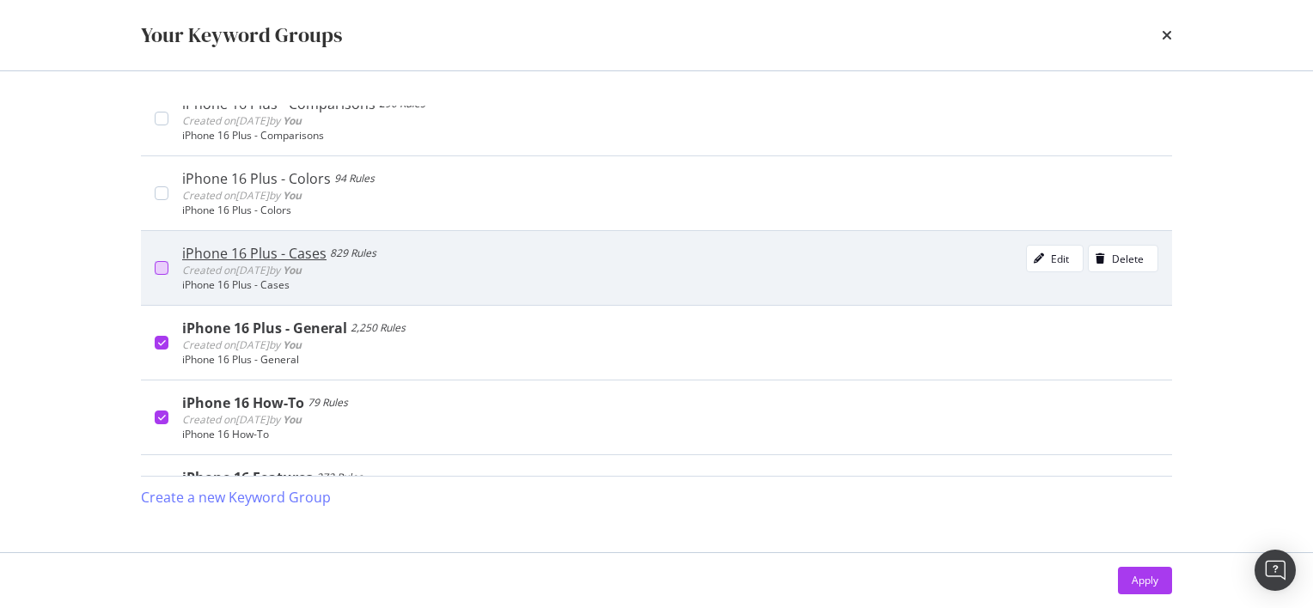
click at [163, 268] on div "modal" at bounding box center [162, 268] width 14 height 14
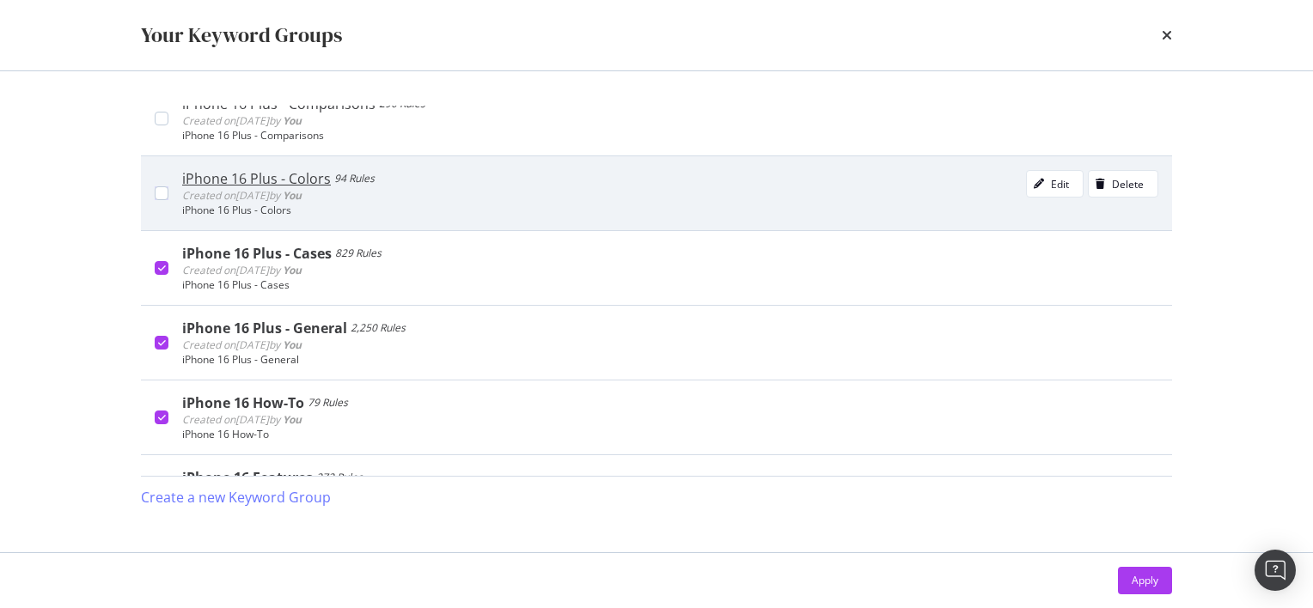
click at [159, 205] on div "iPhone 16 Plus - Colors 94 Rules Created on [DATE] by You Edit Delete iPhone 16…" at bounding box center [656, 193] width 1031 height 75
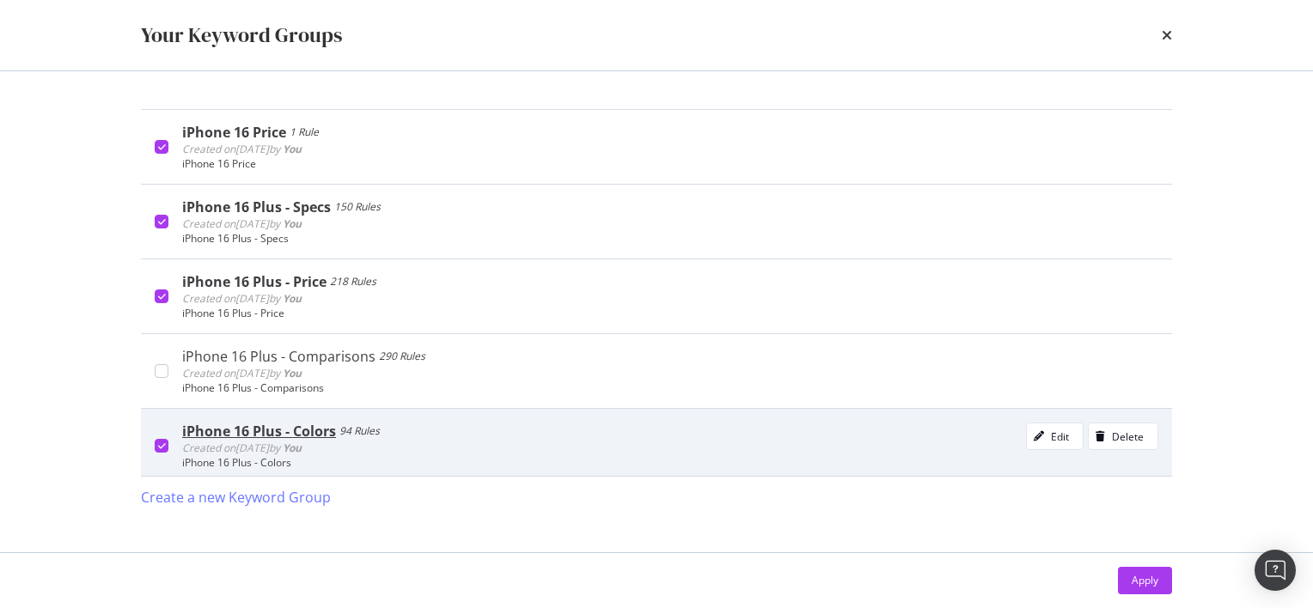
scroll to position [131, 0]
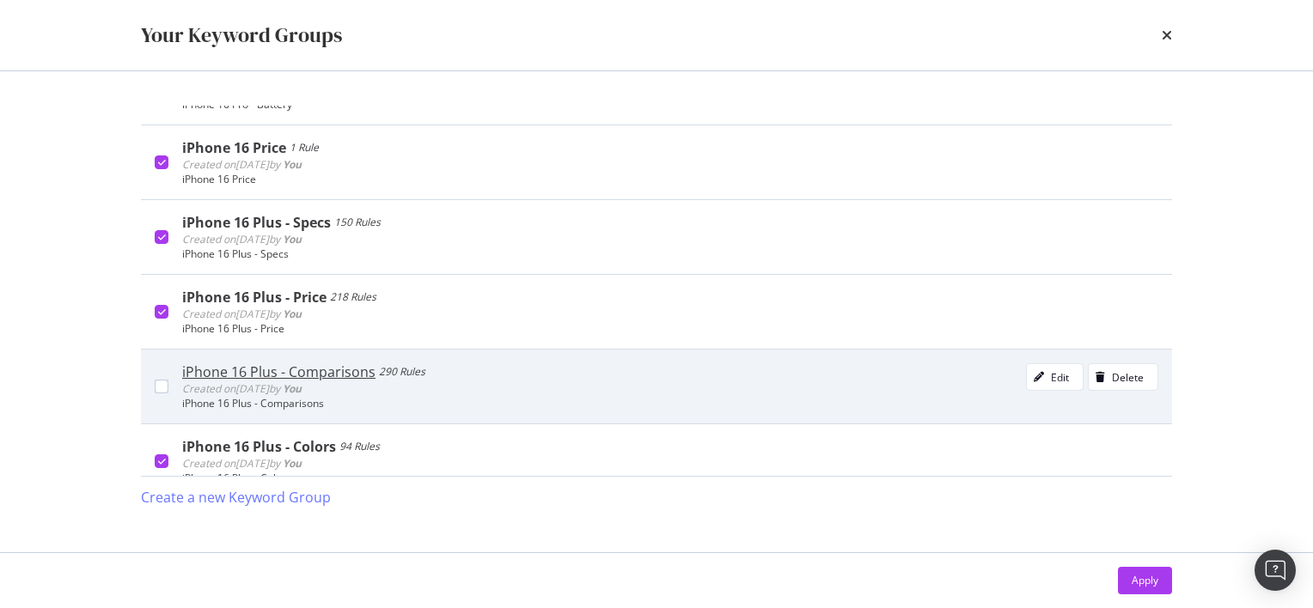
click at [165, 371] on div "iPhone 16 Plus - Comparisons 290 Rules Created on [DATE] by You Edit Delete iPh…" at bounding box center [656, 386] width 1031 height 75
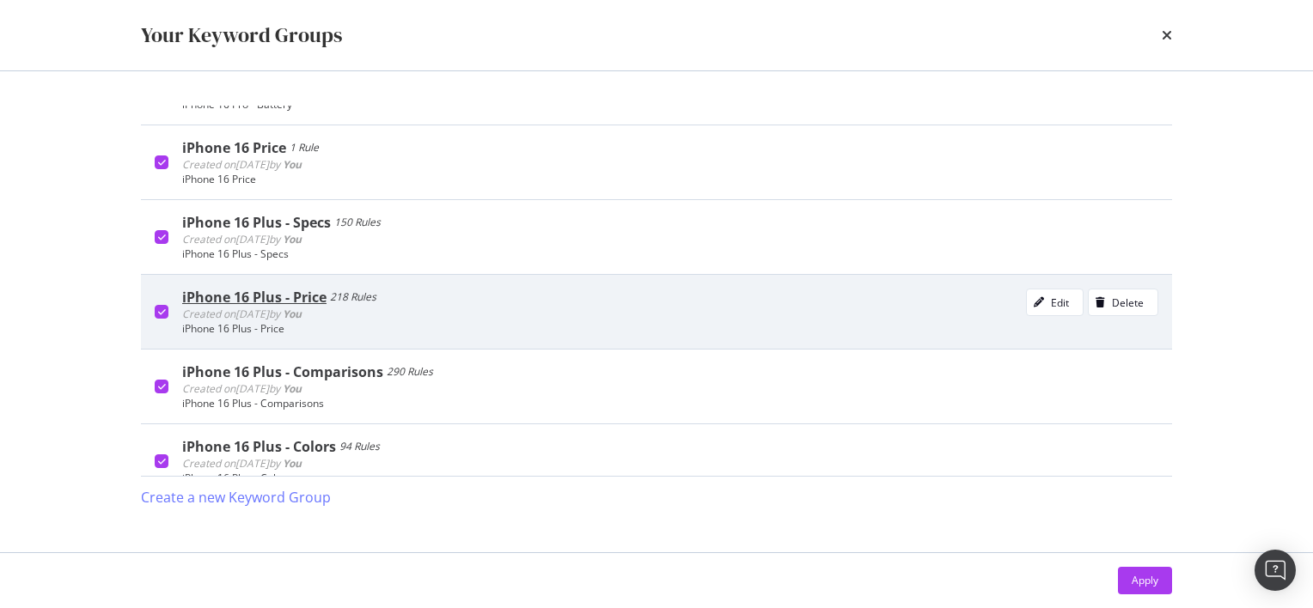
scroll to position [0, 0]
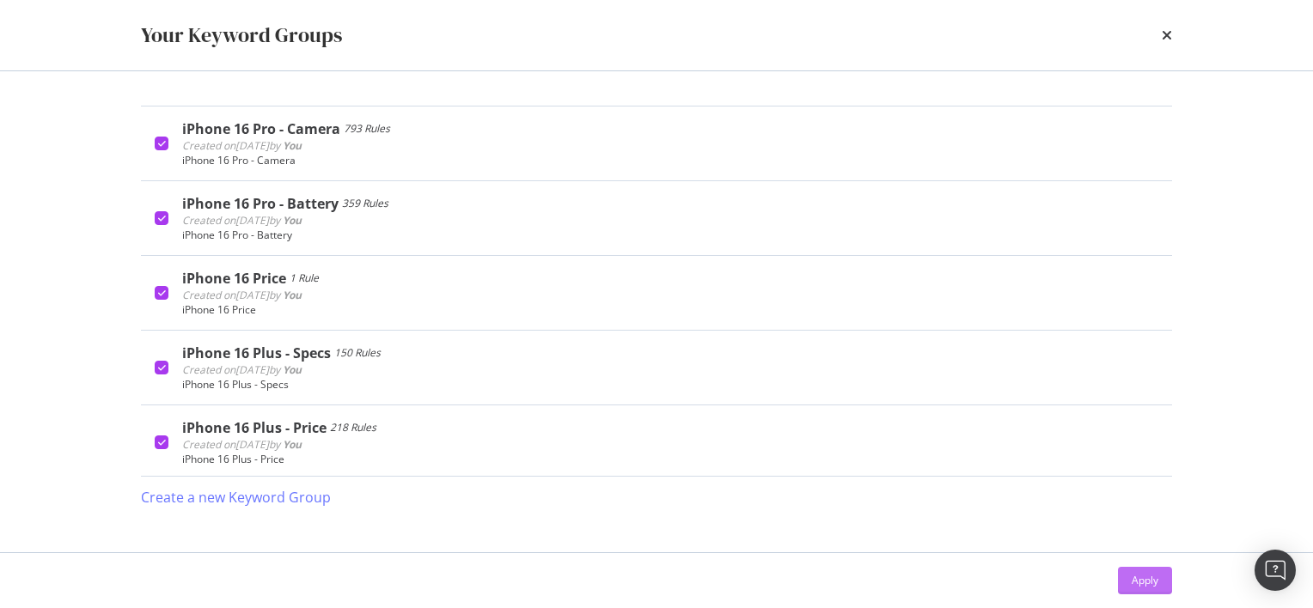
click at [1142, 577] on div "Apply" at bounding box center [1144, 580] width 27 height 15
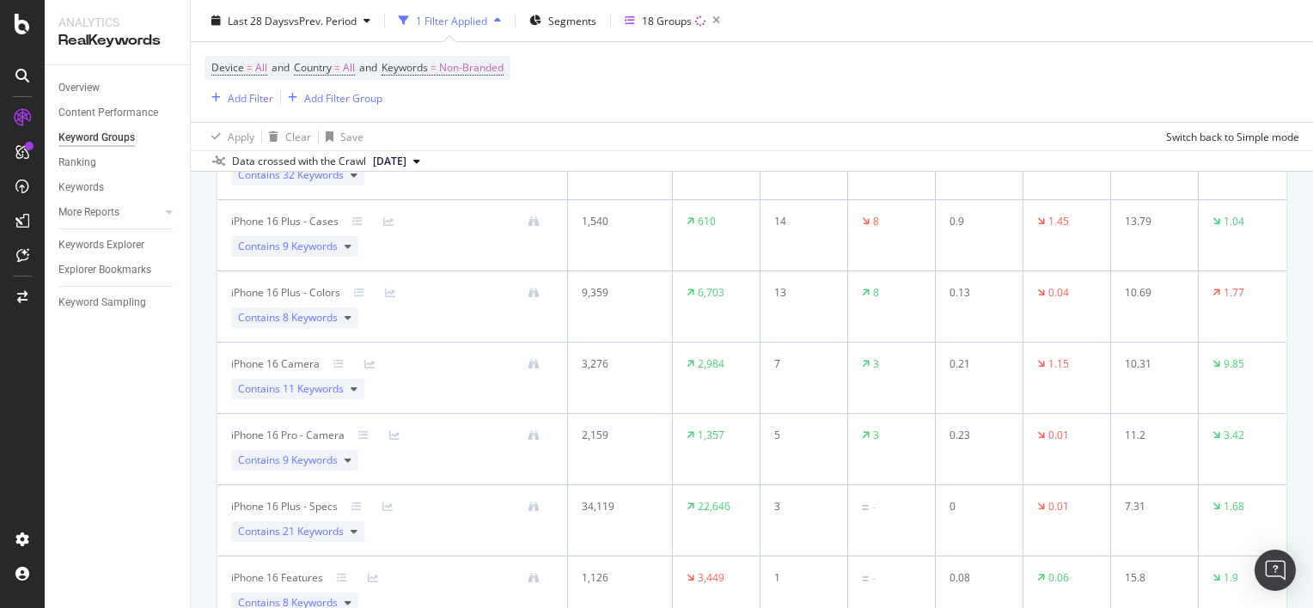
scroll to position [1206, 0]
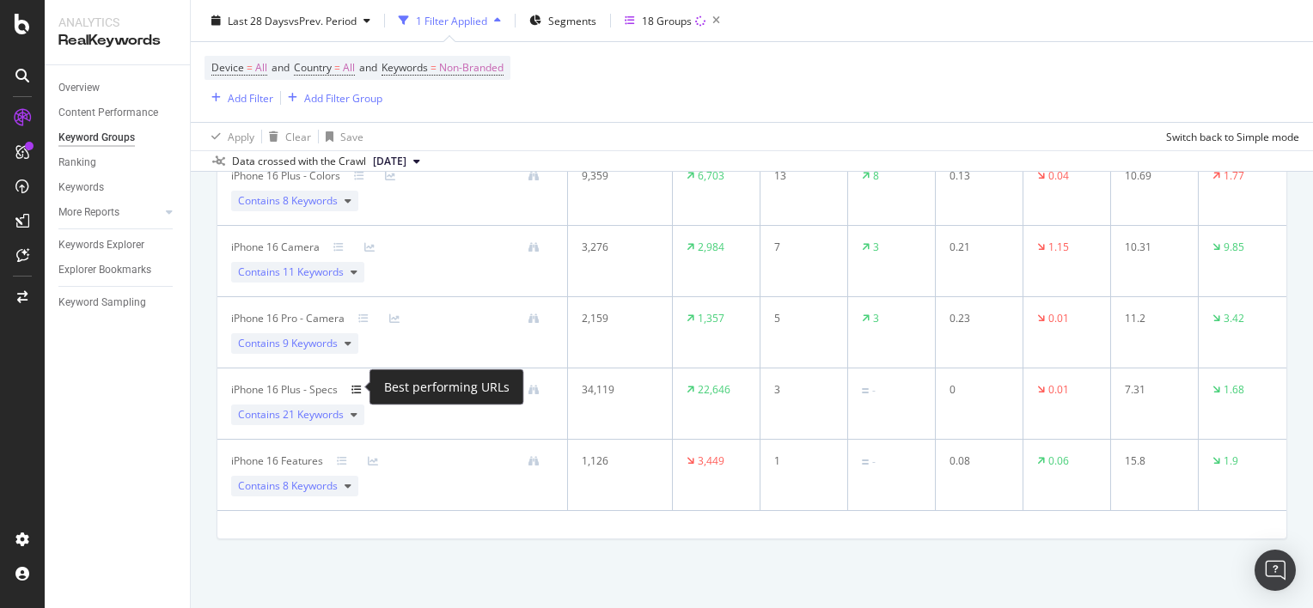
click at [357, 385] on icon at bounding box center [356, 390] width 10 height 10
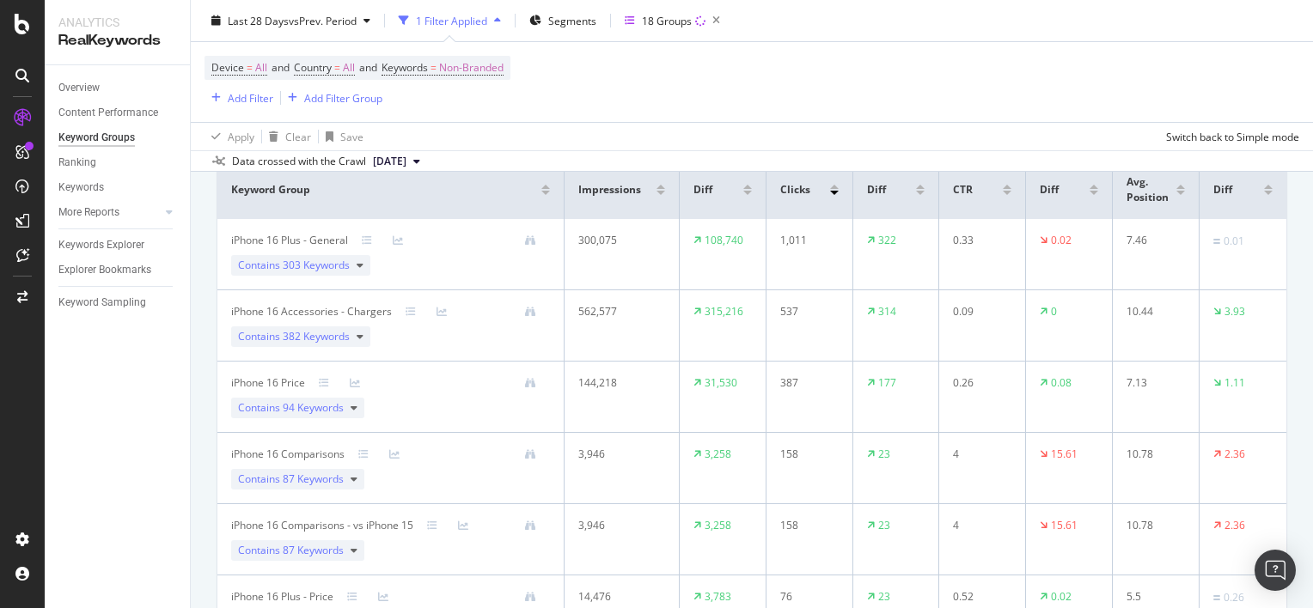
scroll to position [0, 0]
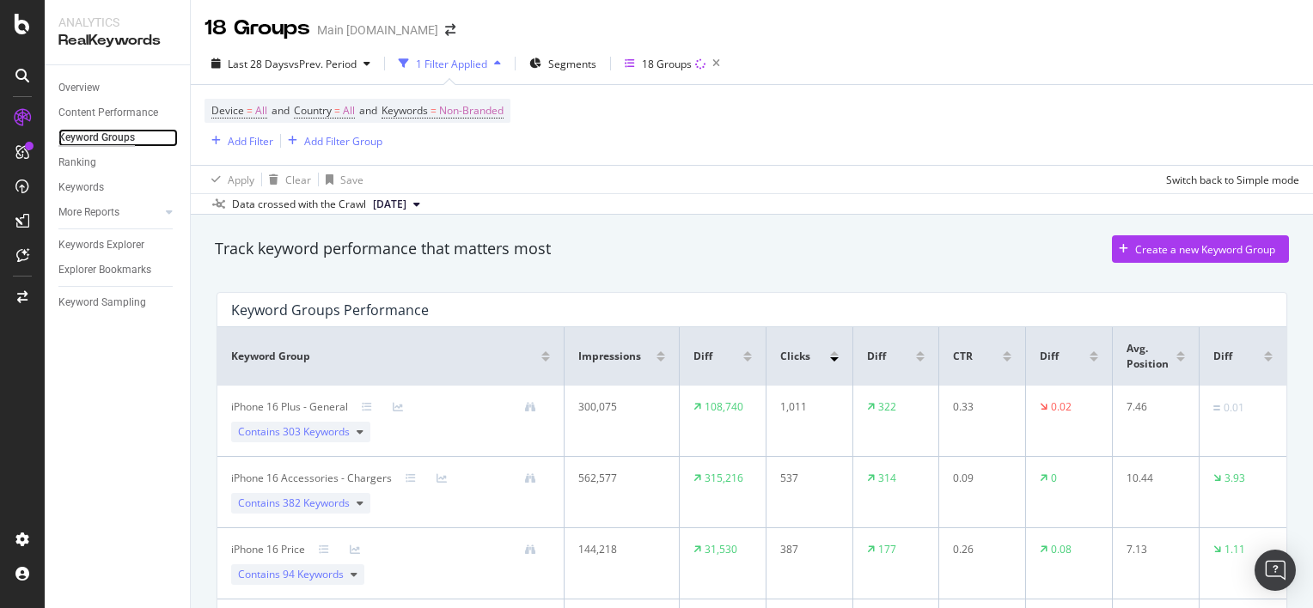
click at [101, 131] on div "Keyword Groups" at bounding box center [96, 138] width 76 height 18
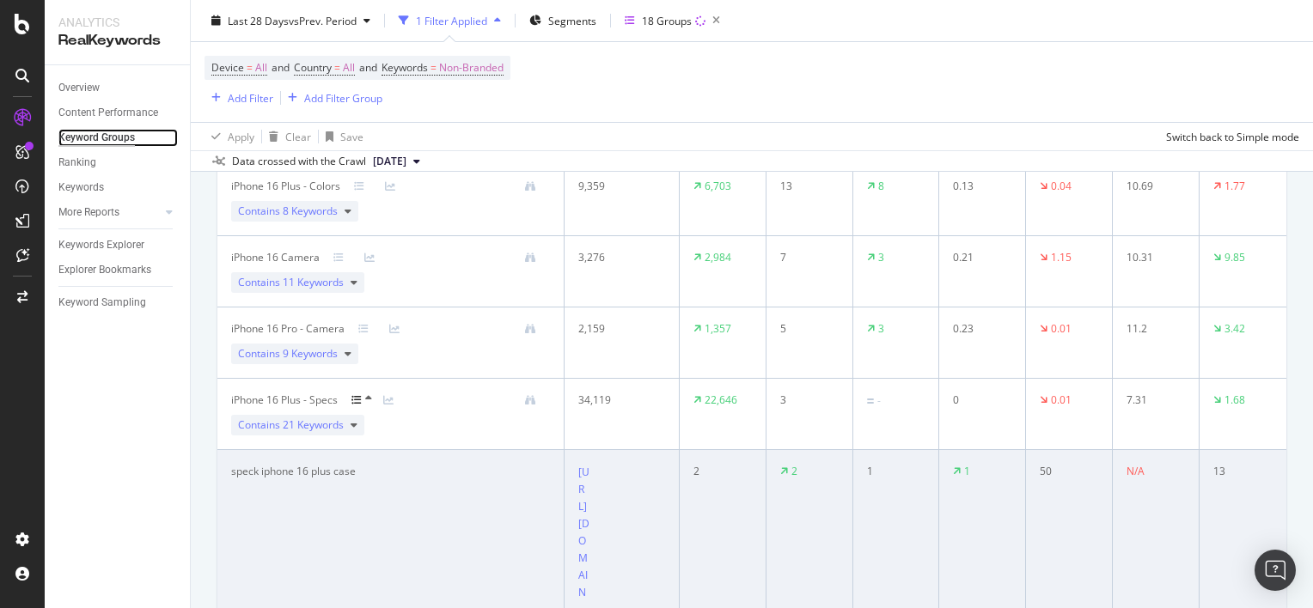
scroll to position [938, 0]
click at [352, 422] on icon at bounding box center [354, 421] width 7 height 10
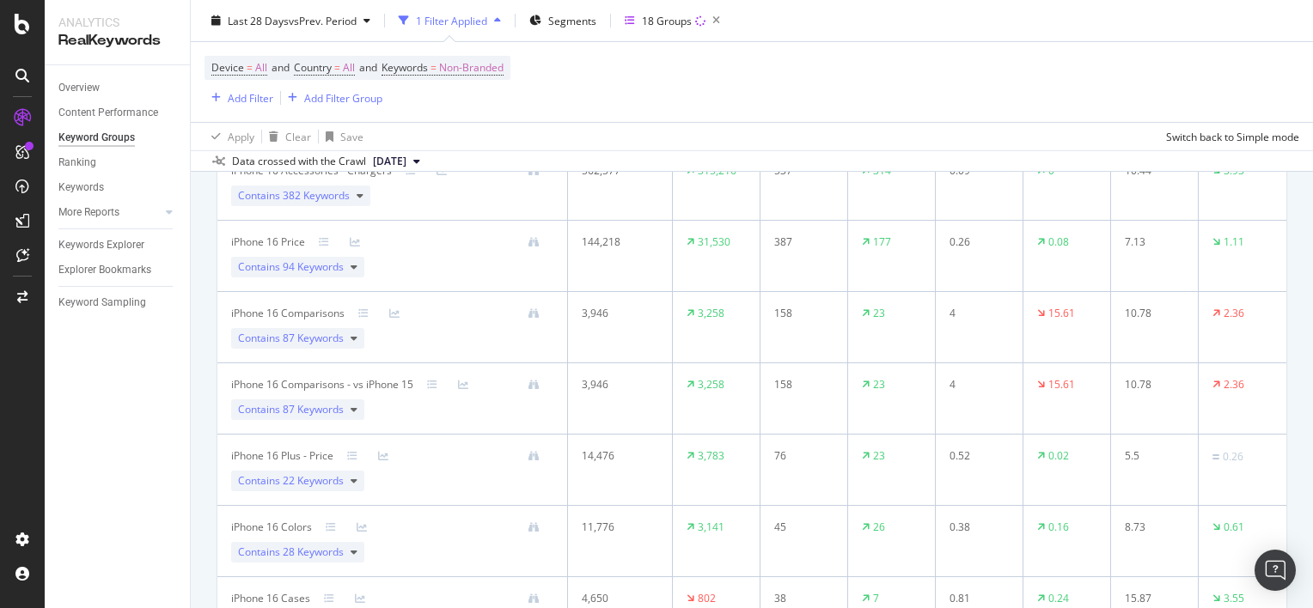
scroll to position [0, 0]
